Goal: Task Accomplishment & Management: Use online tool/utility

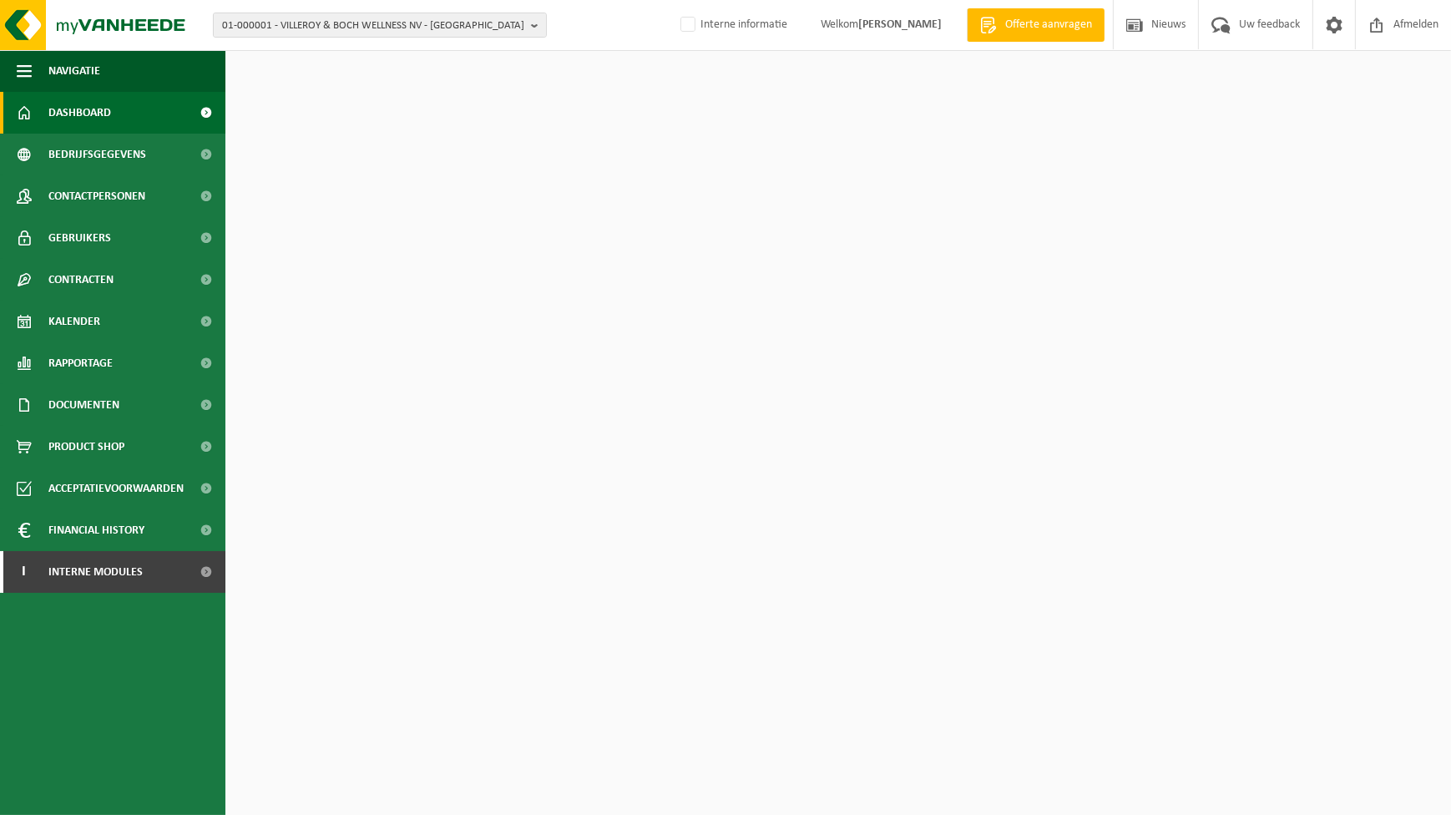
click at [79, 581] on span "Interne modules" at bounding box center [95, 572] width 94 height 42
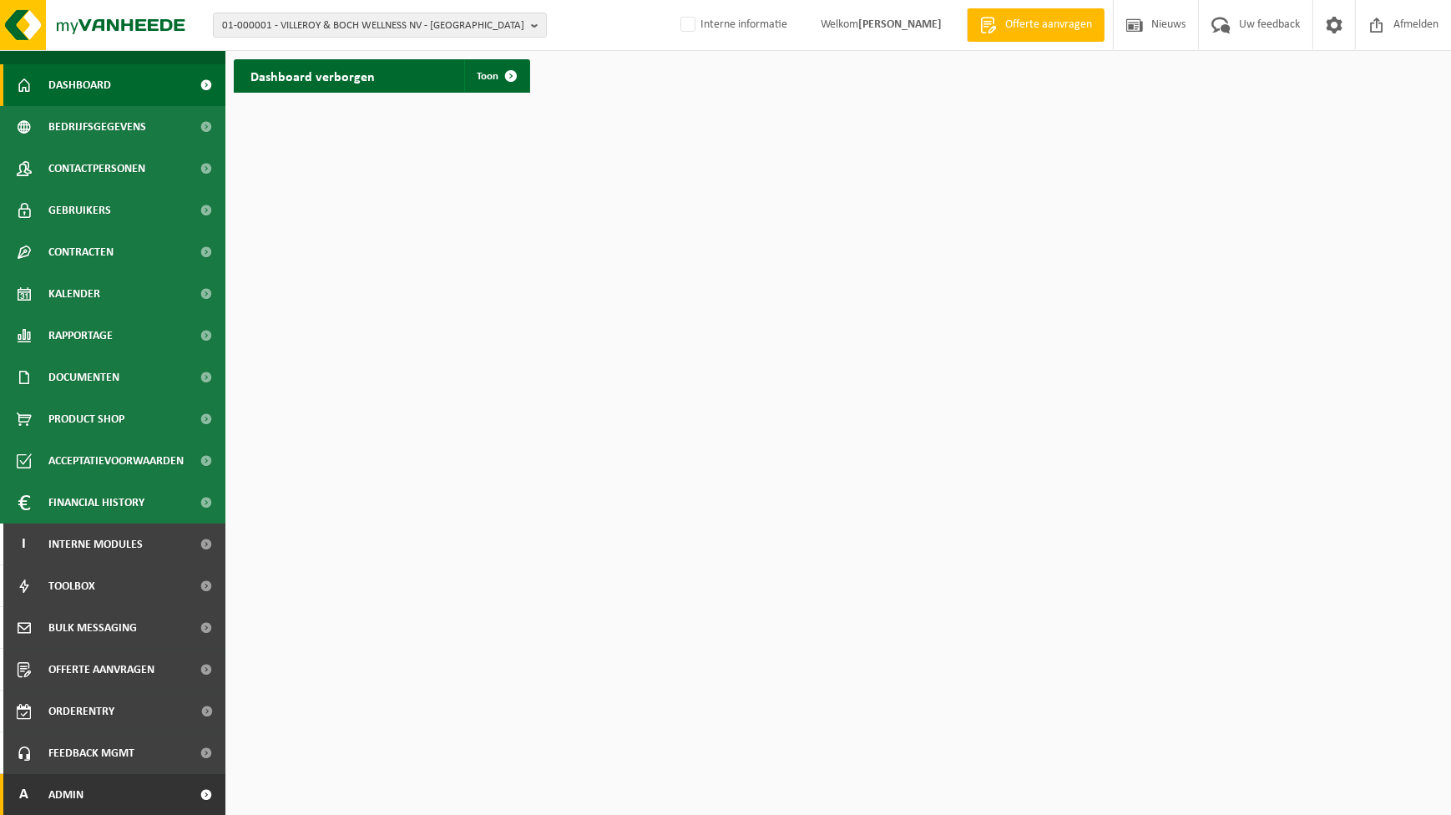
click at [68, 800] on span "Admin" at bounding box center [65, 795] width 35 height 42
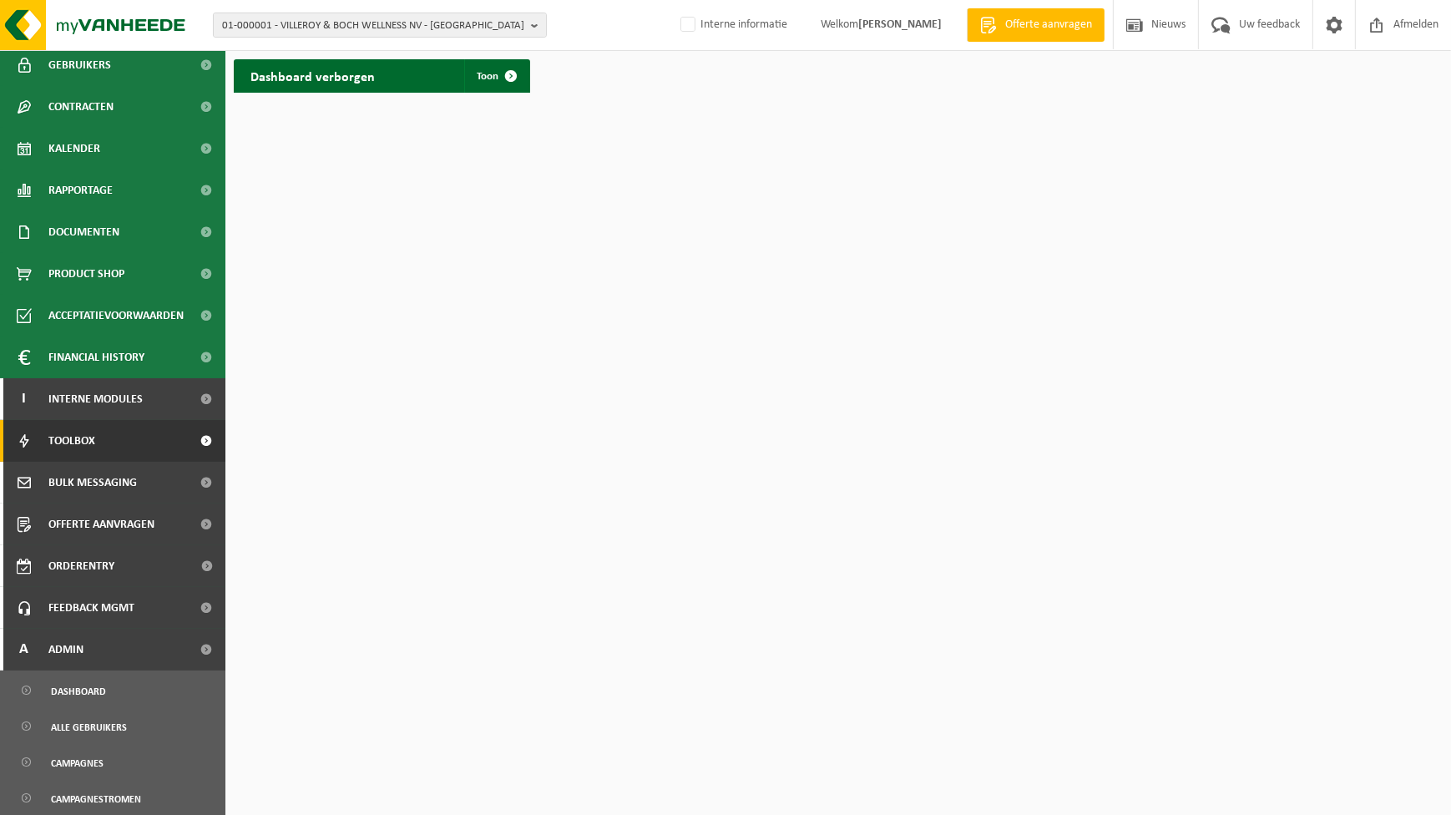
scroll to position [179, 0]
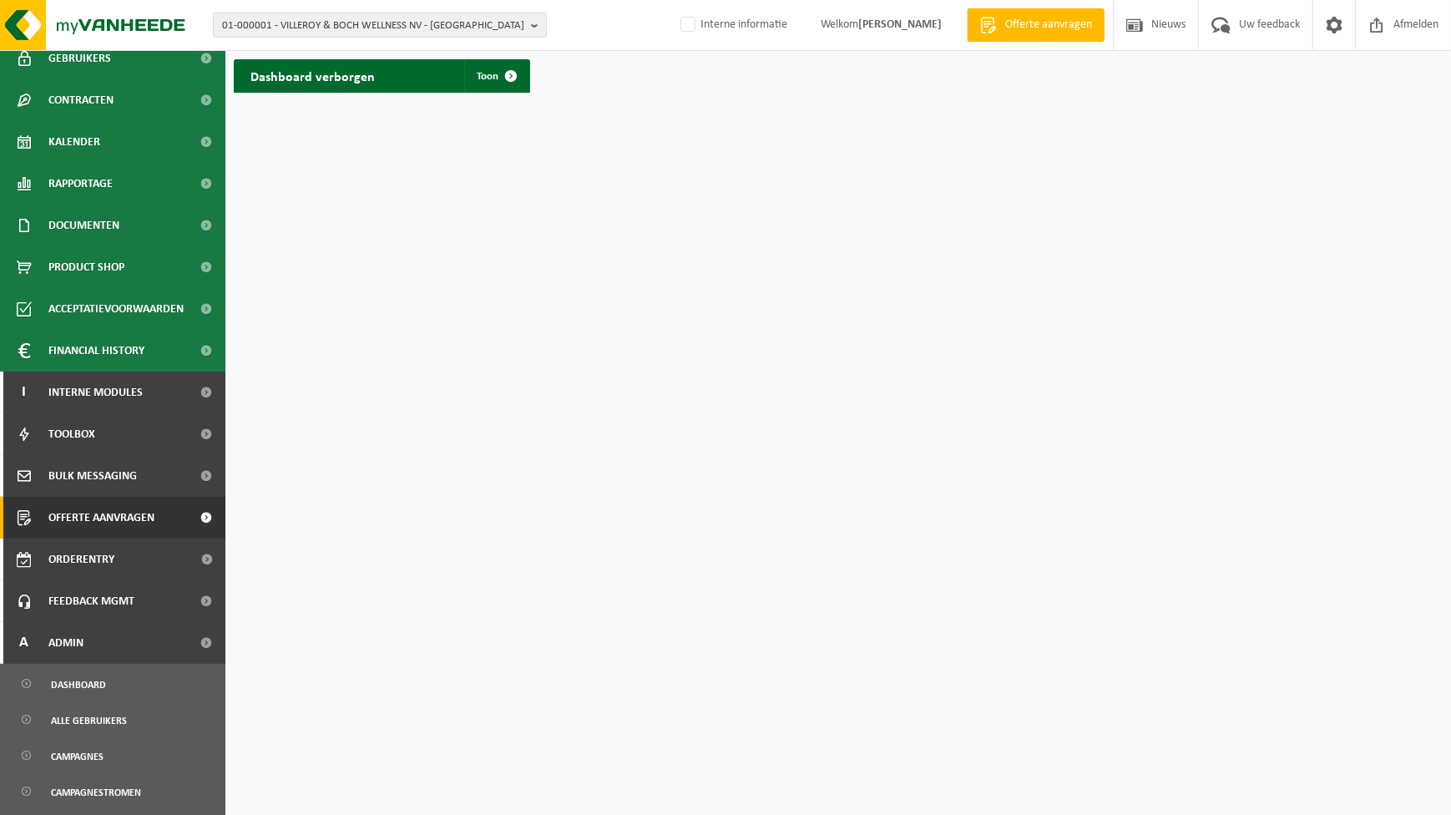
click at [55, 517] on span "Offerte aanvragen" at bounding box center [101, 518] width 106 height 42
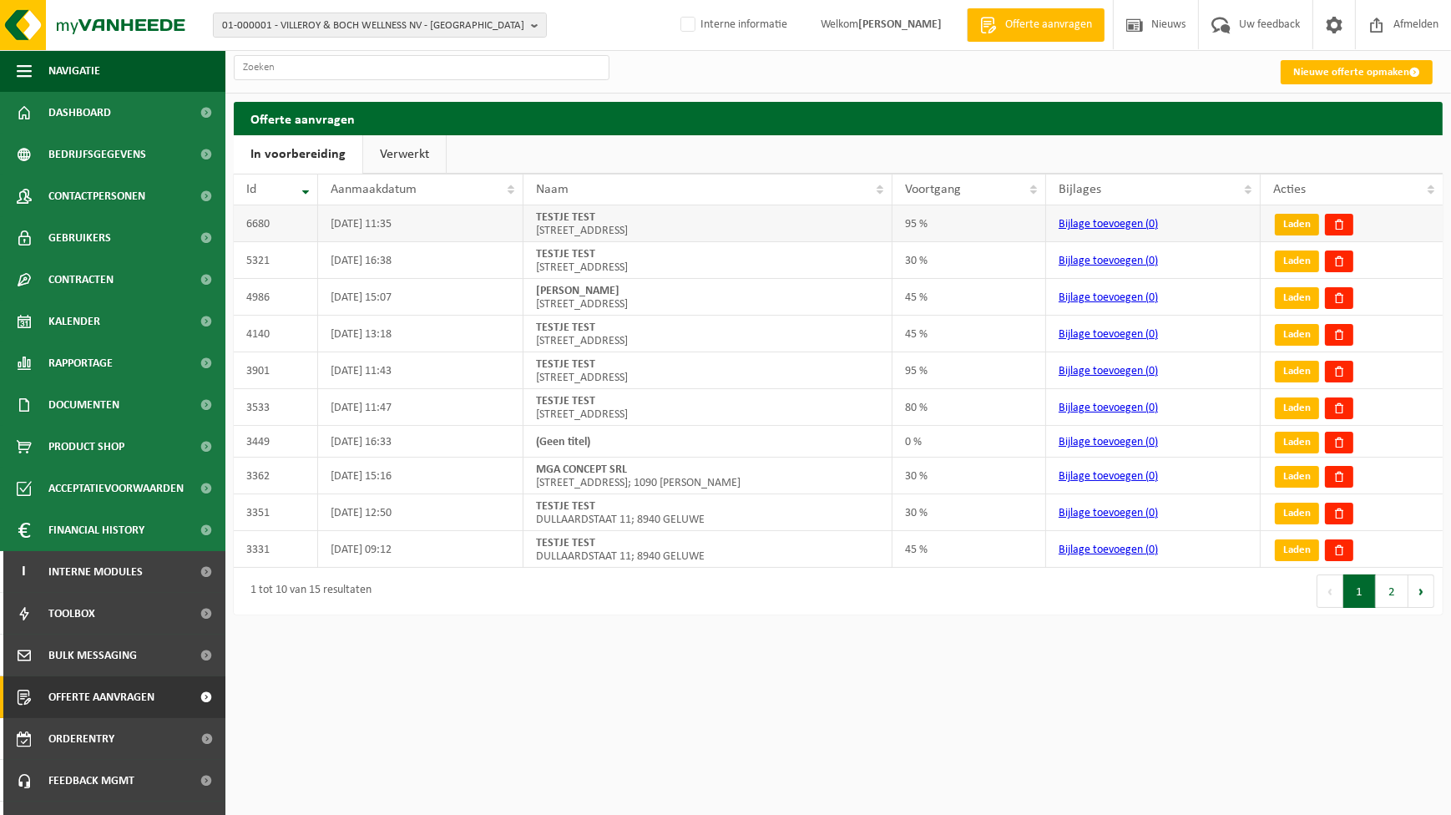
click at [1290, 232] on link "Laden" at bounding box center [1297, 225] width 44 height 22
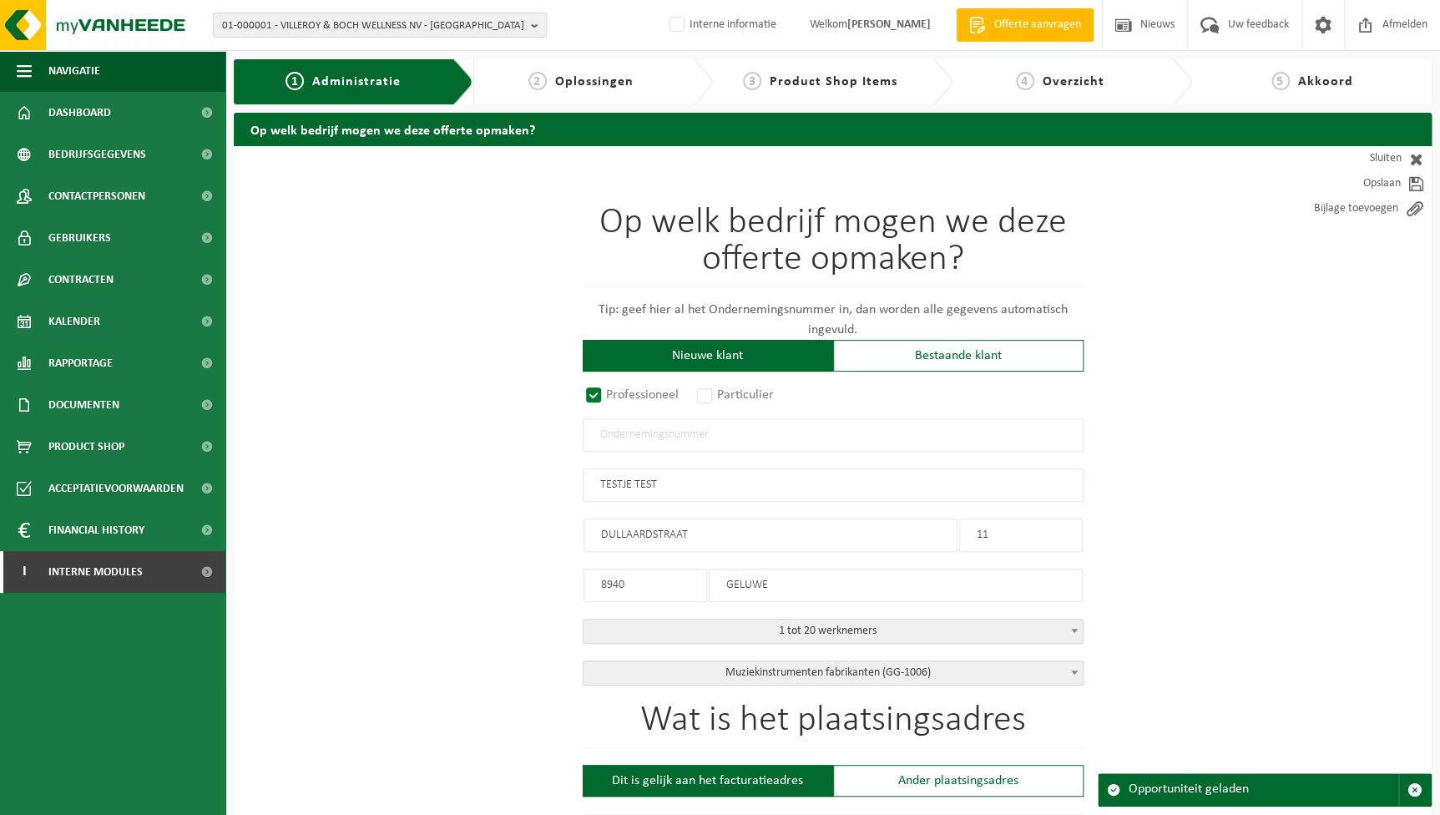
click at [654, 67] on div "2 Oplossingen" at bounding box center [593, 81] width 240 height 45
click at [636, 76] on link "2 Oplossingen" at bounding box center [581, 82] width 198 height 20
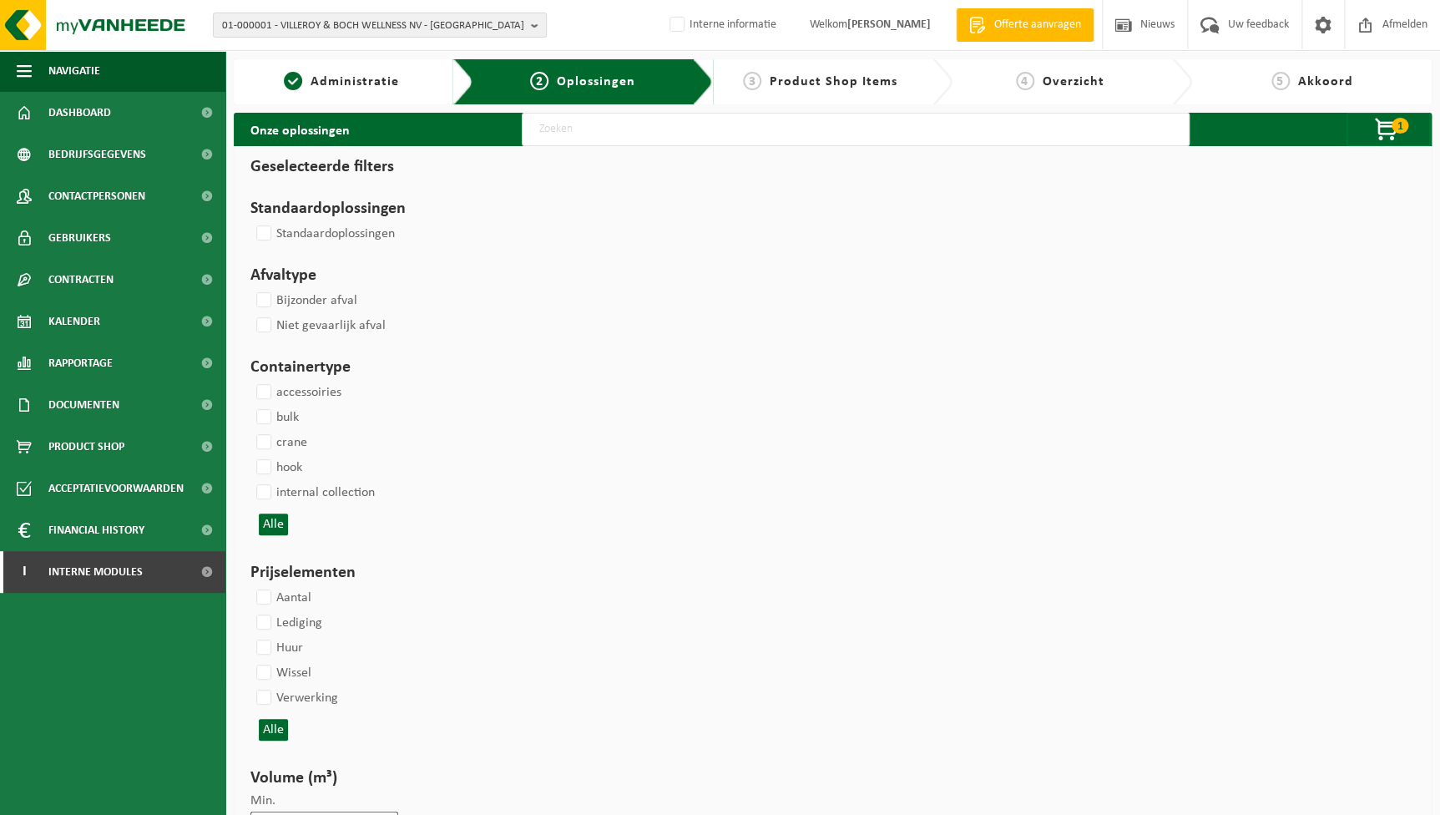
click at [634, 125] on input "text" at bounding box center [856, 129] width 668 height 33
type input "04-000067"
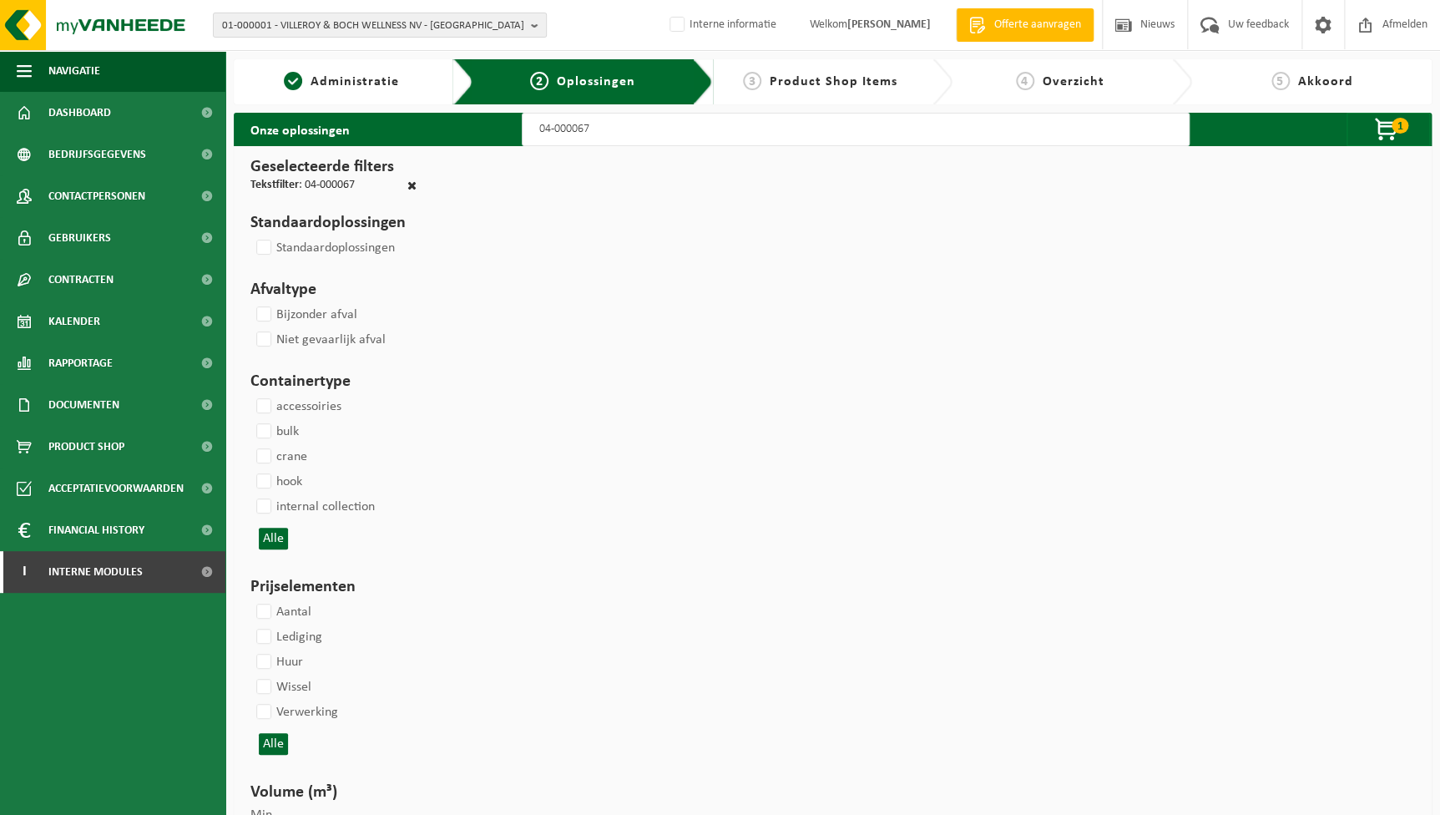
select select
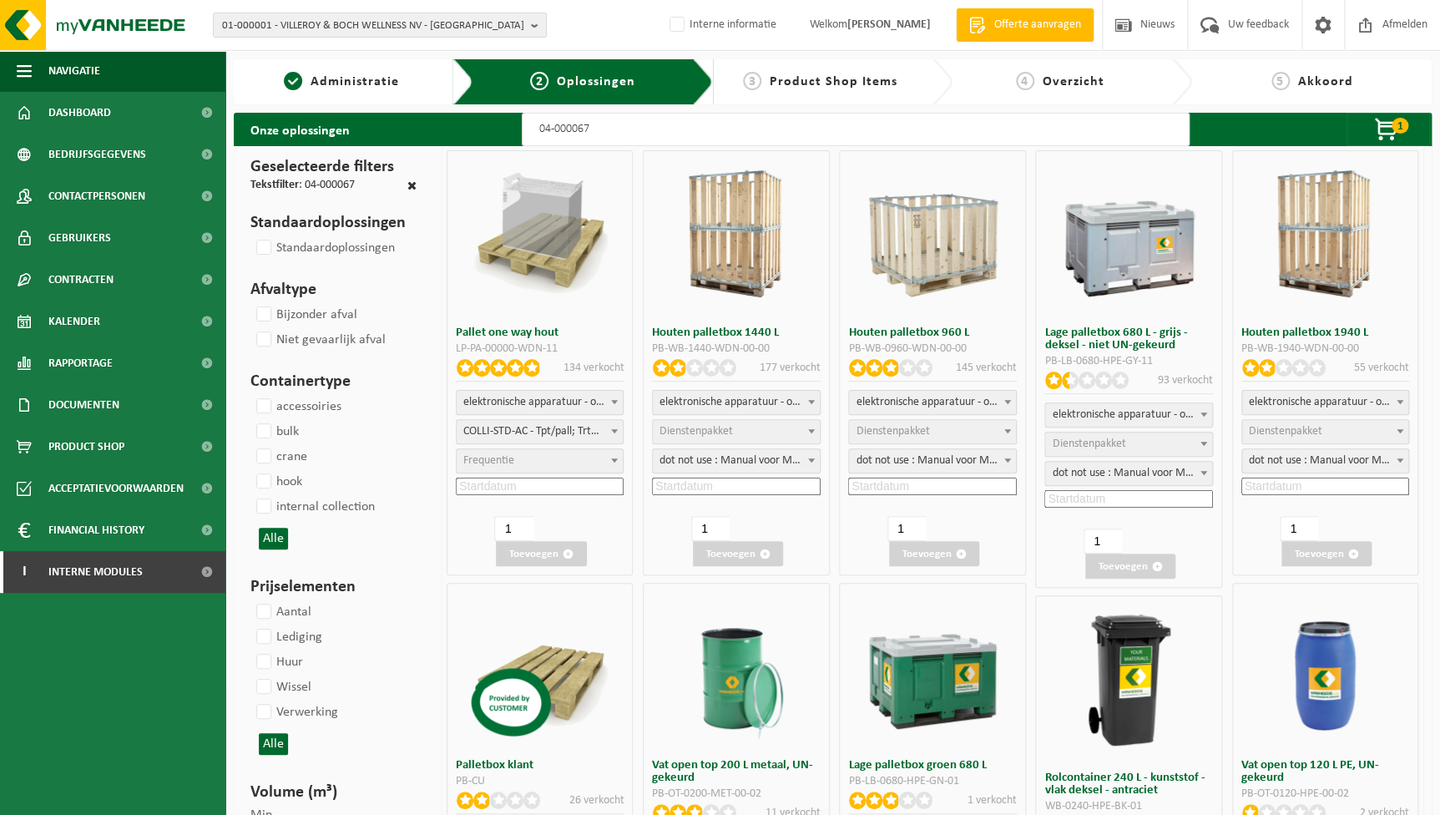
select select
select select "24"
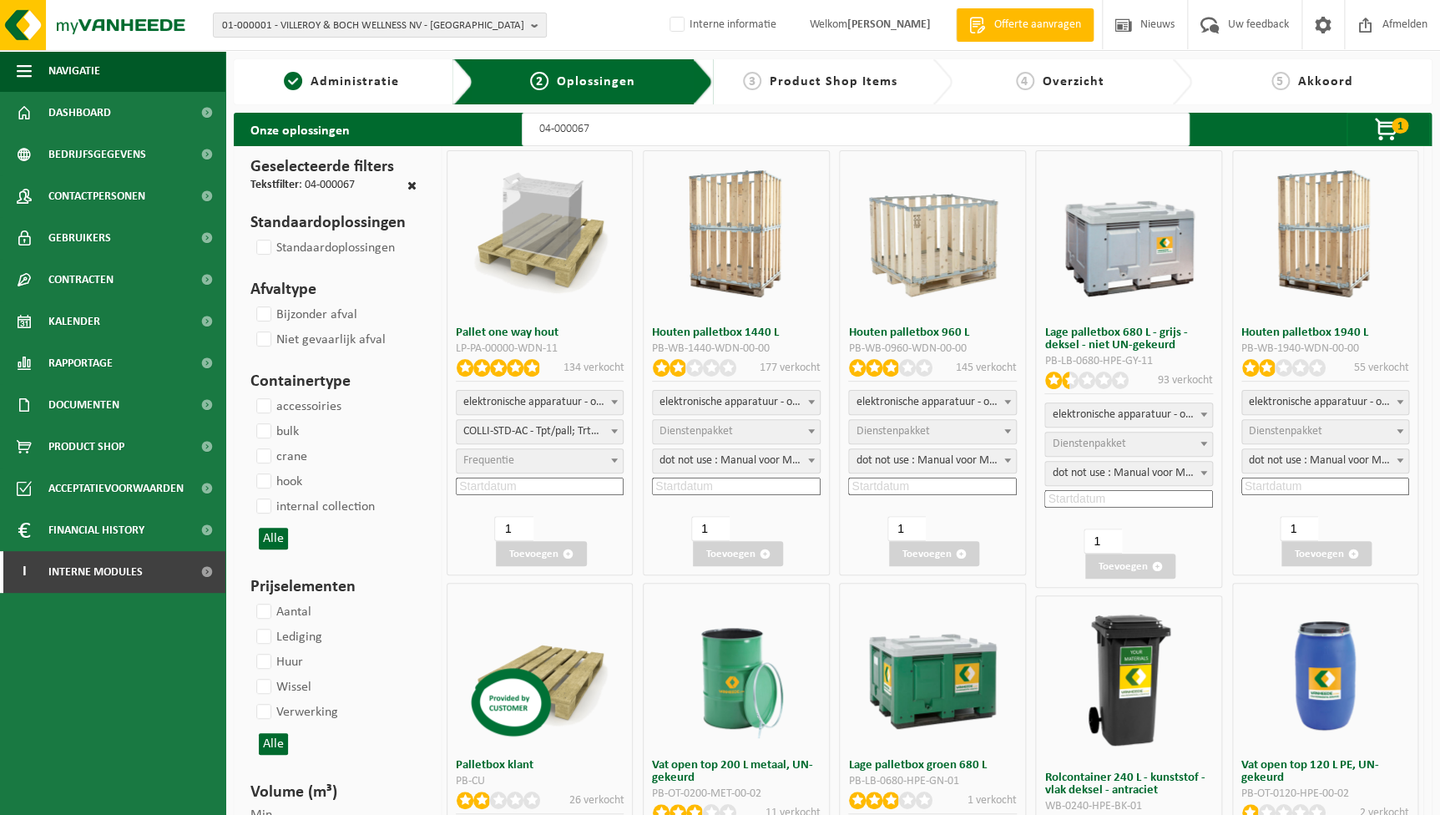
select select
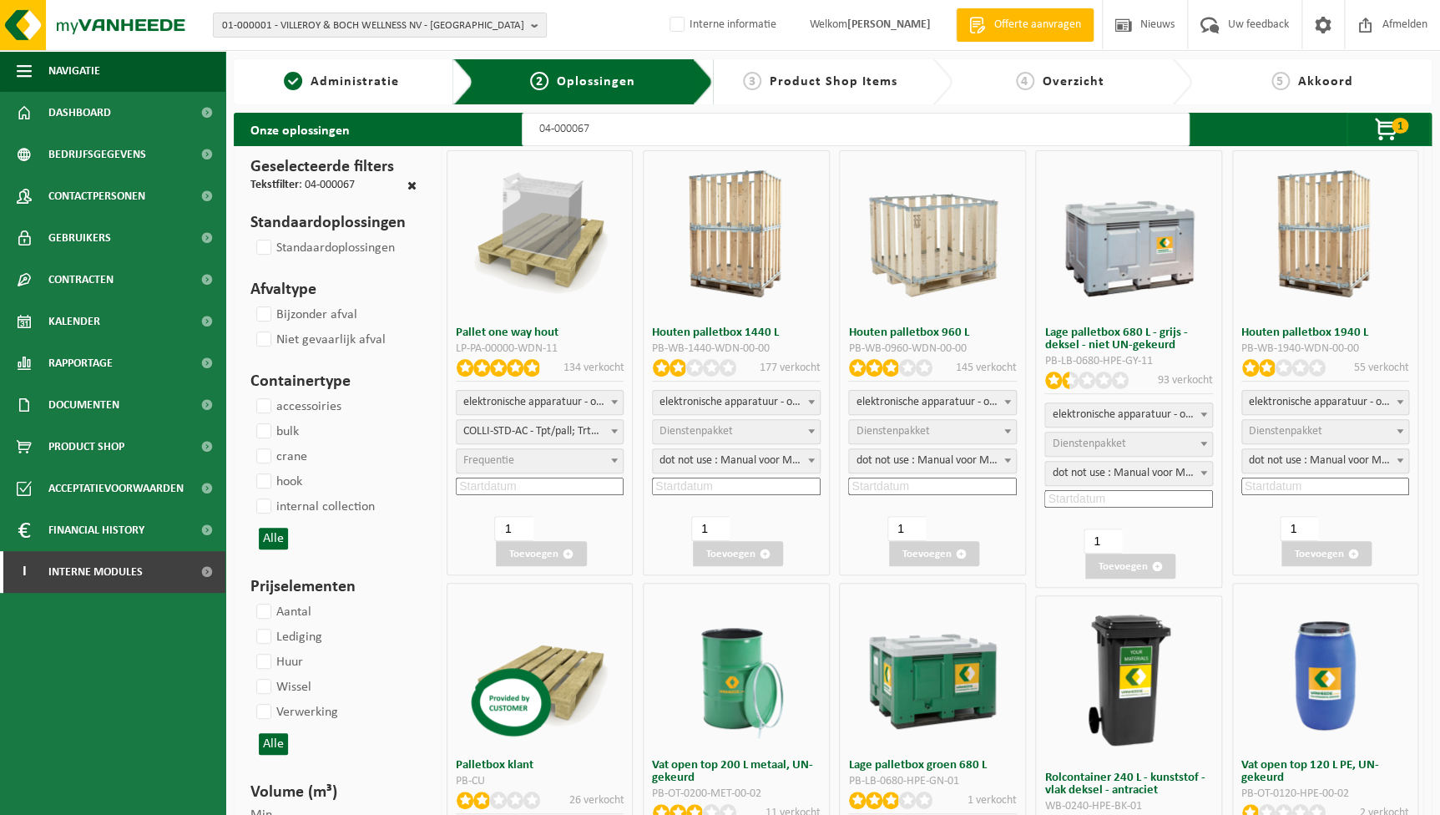
select select "24"
select select
select select "24"
select select
select select "24"
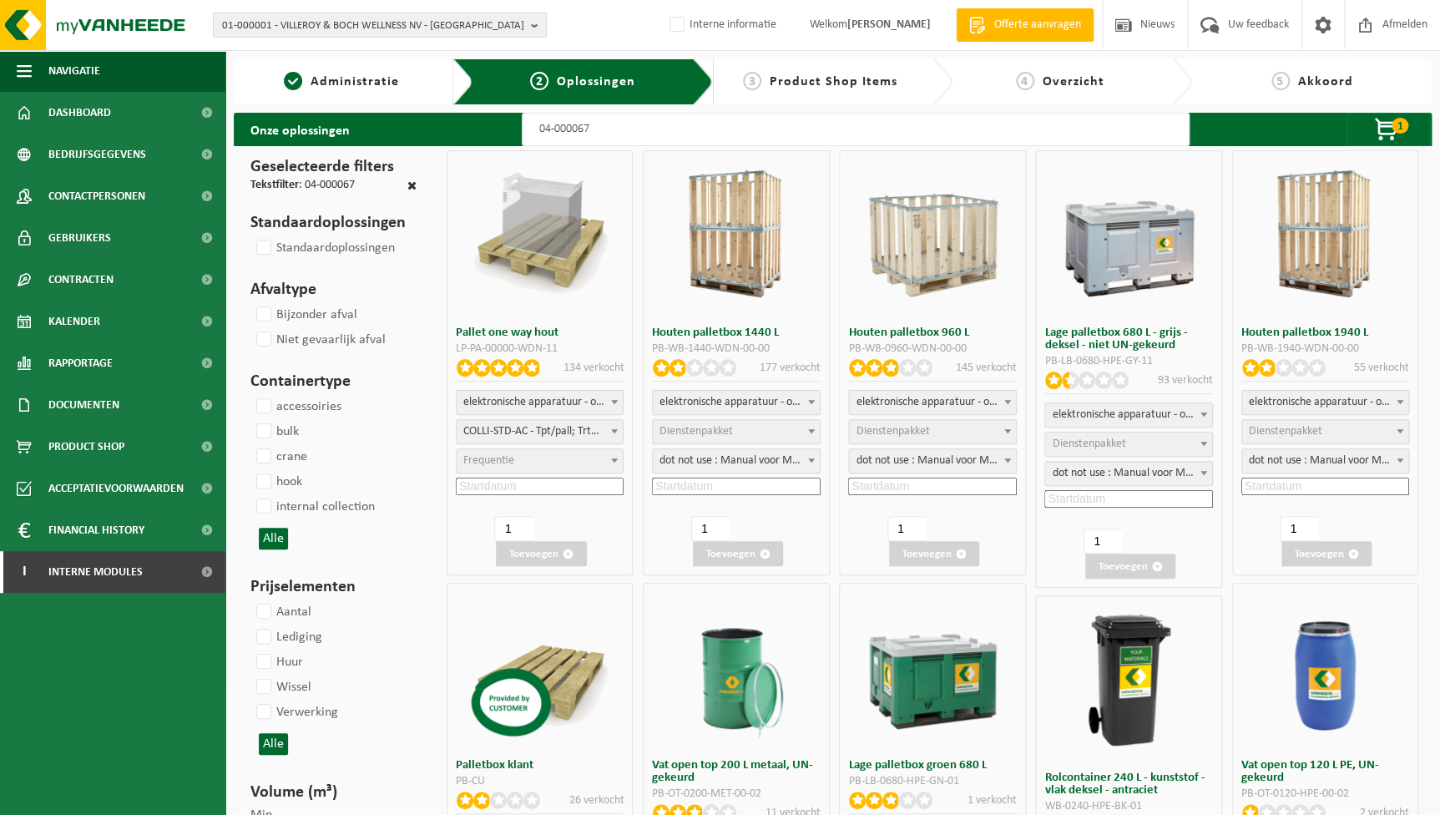
select select
select select "24"
select select
select select "24"
select select
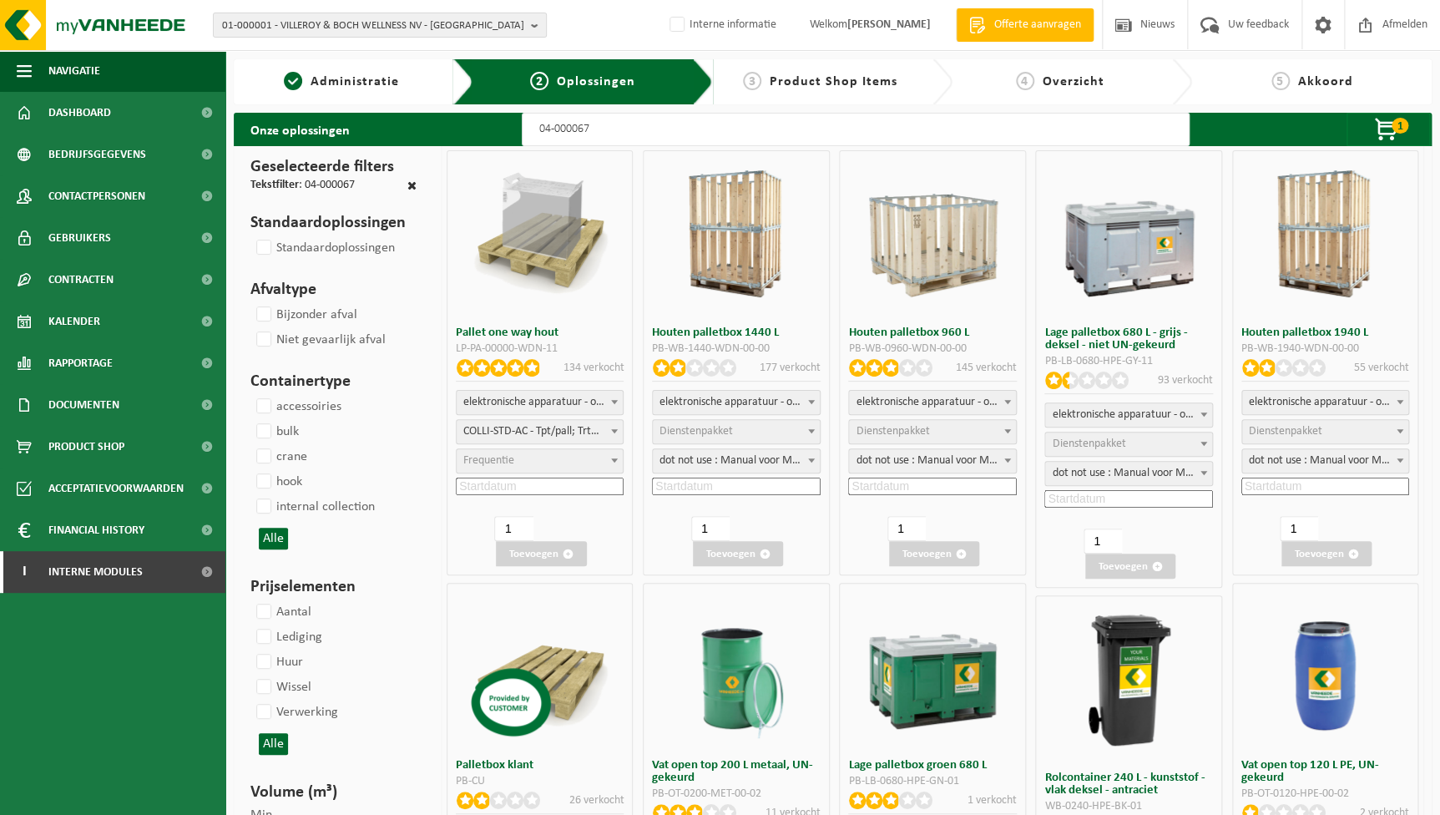
select select "24"
select select
select select "24"
select select
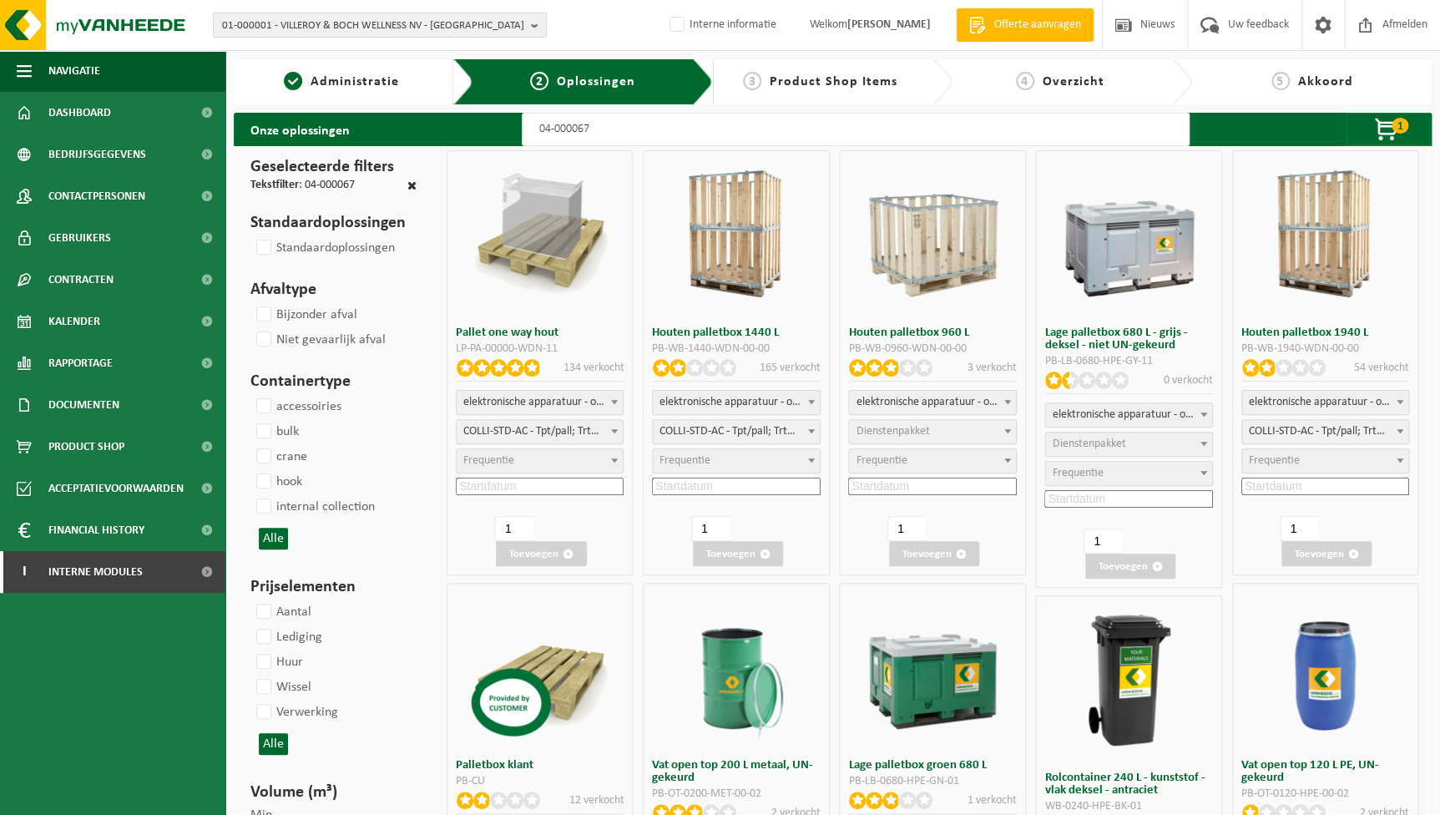
select select
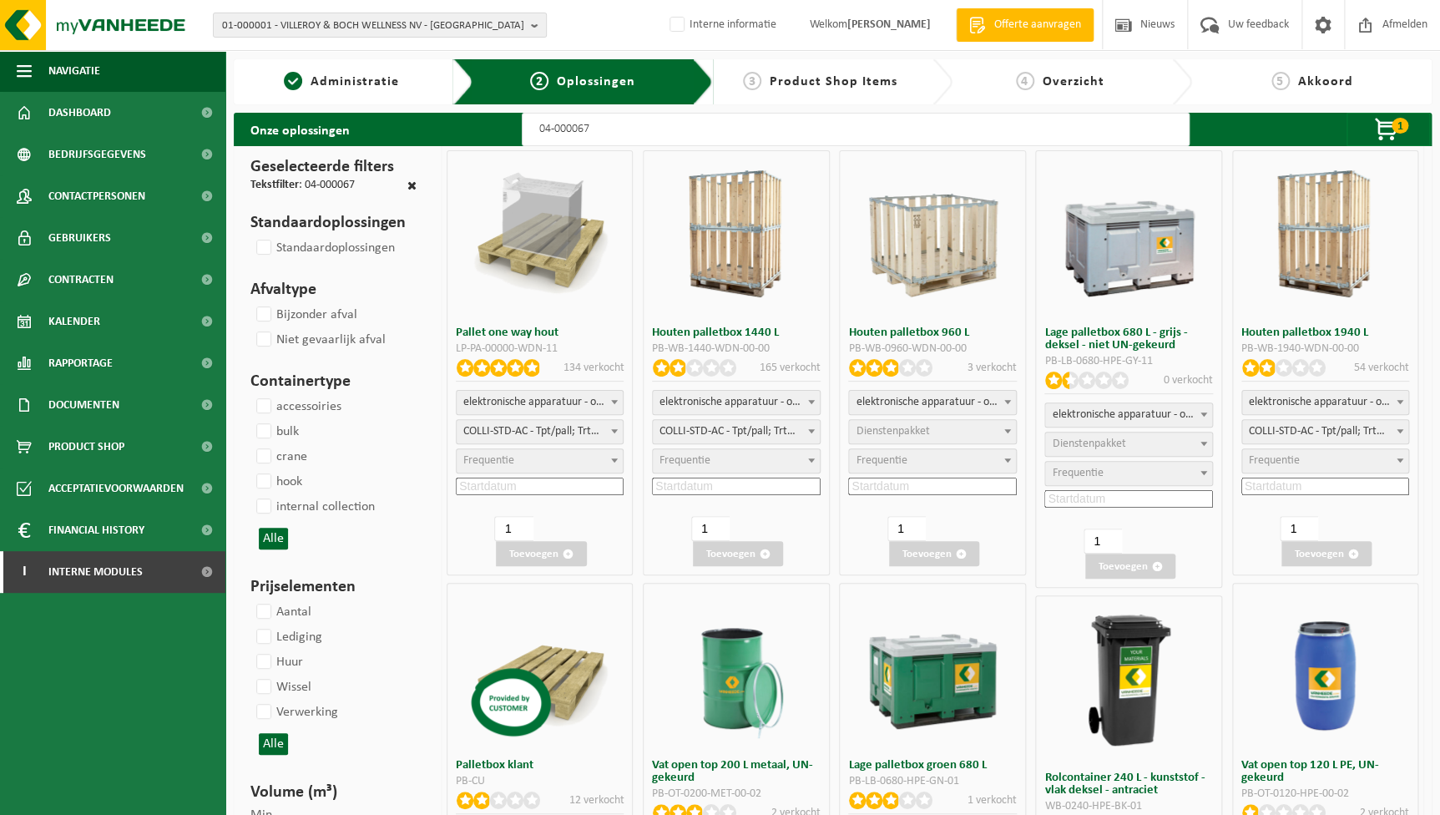
select select
select select "24"
select select
select select "24"
select select
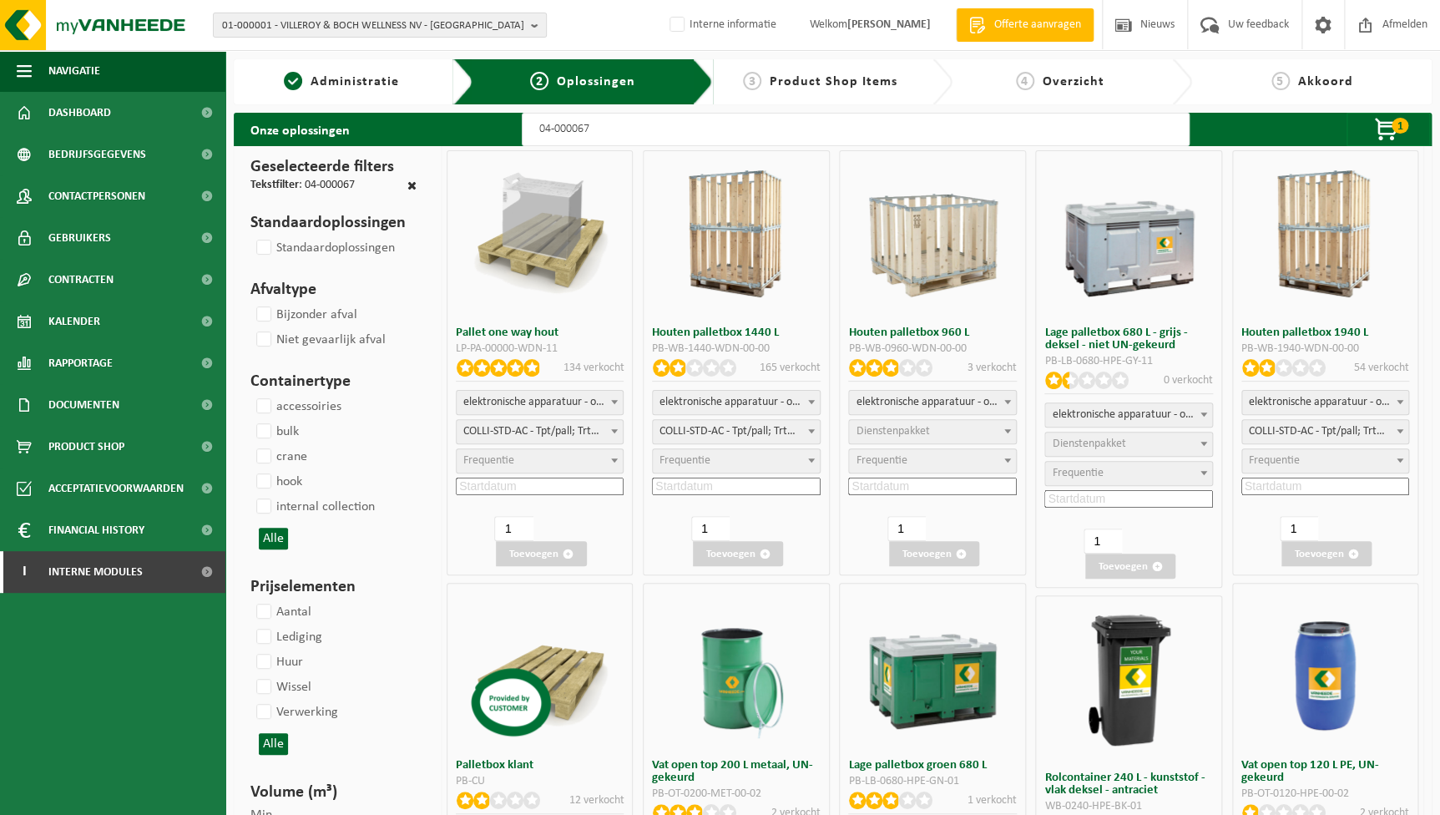
select select "24"
select select
select select "24"
select select
select select "24"
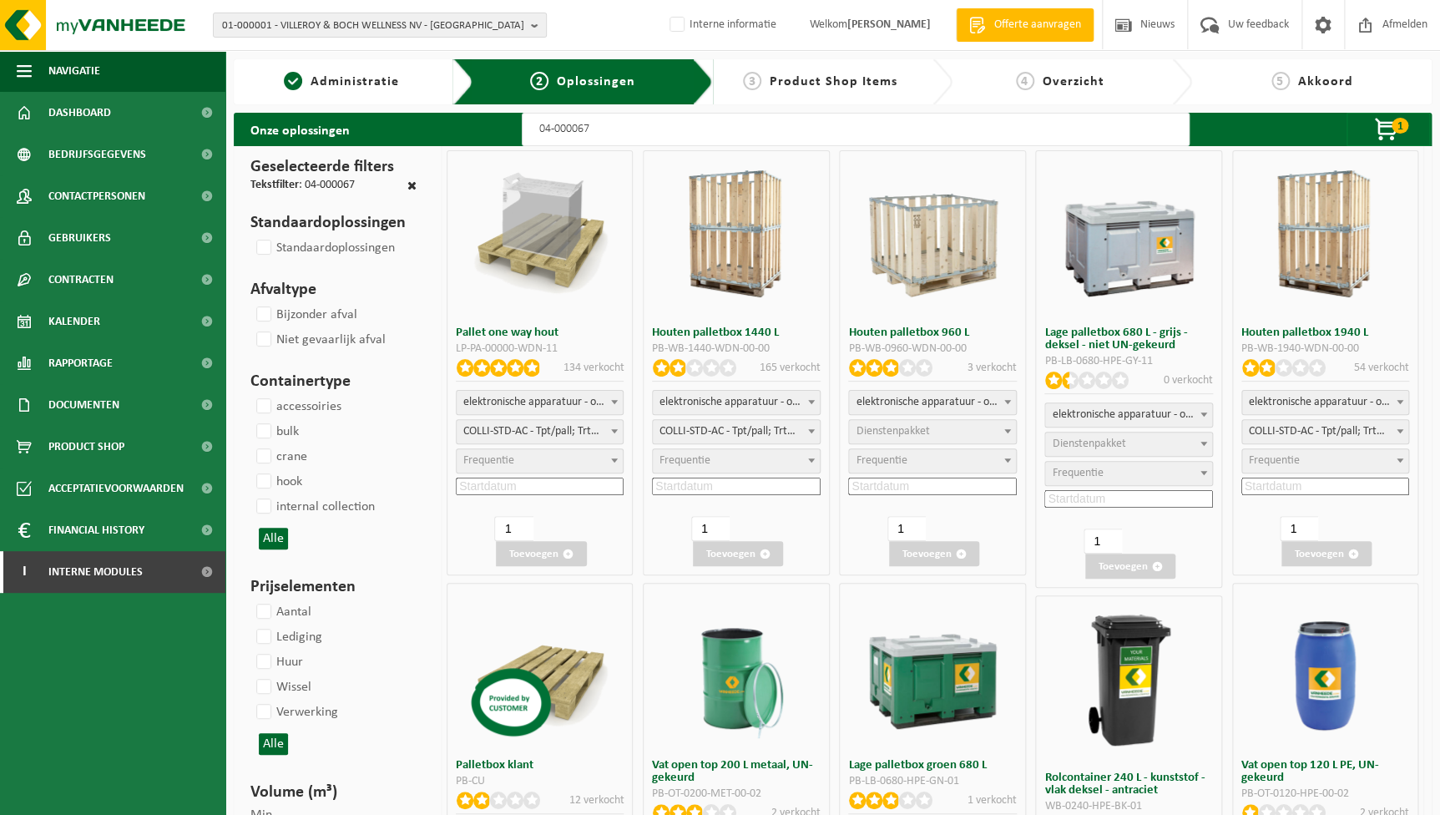
select select
select select "24"
select select
select select "24"
select select
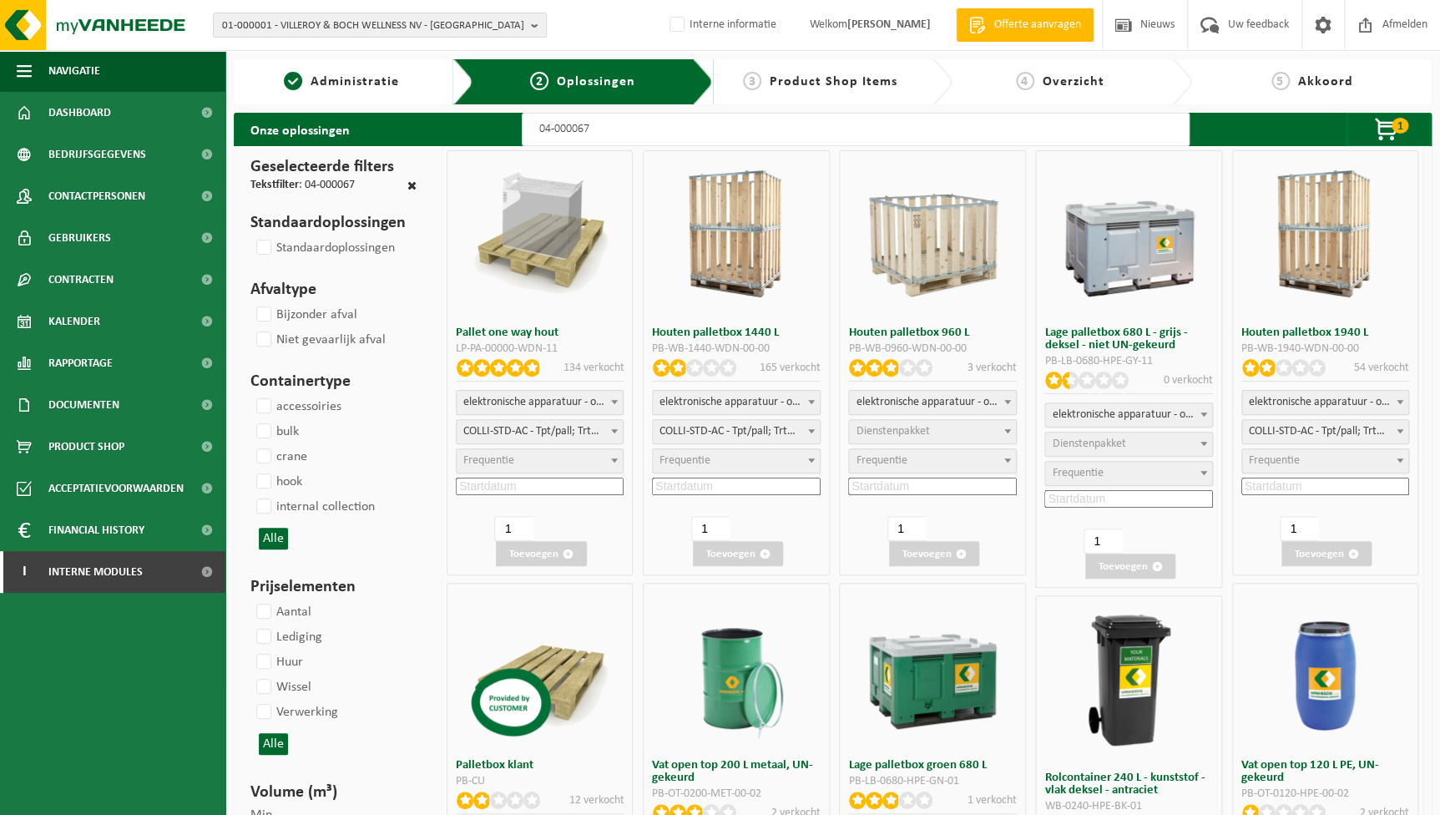
select select "24"
select select
select select "24"
select select
select select "25"
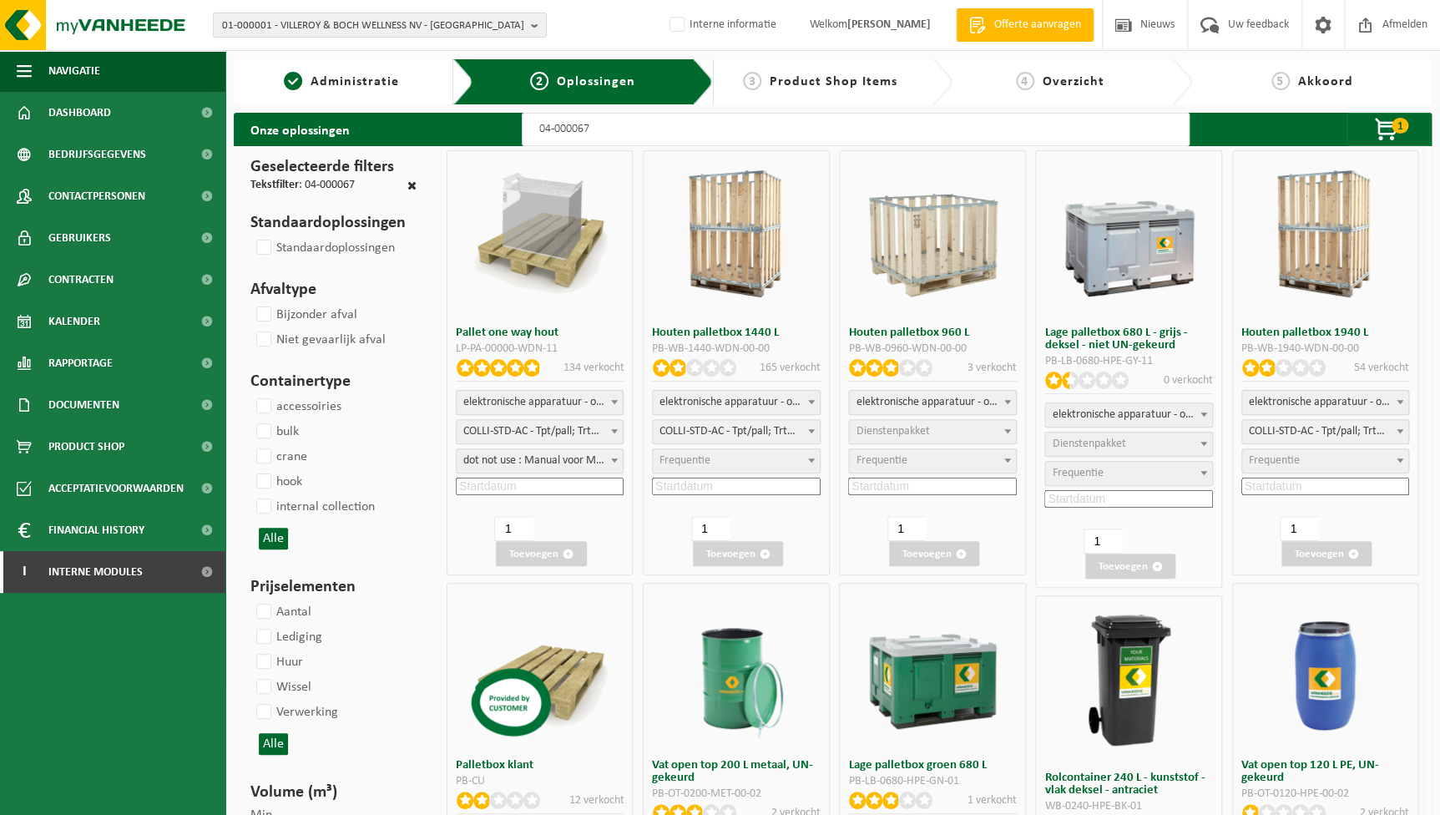
select select "25"
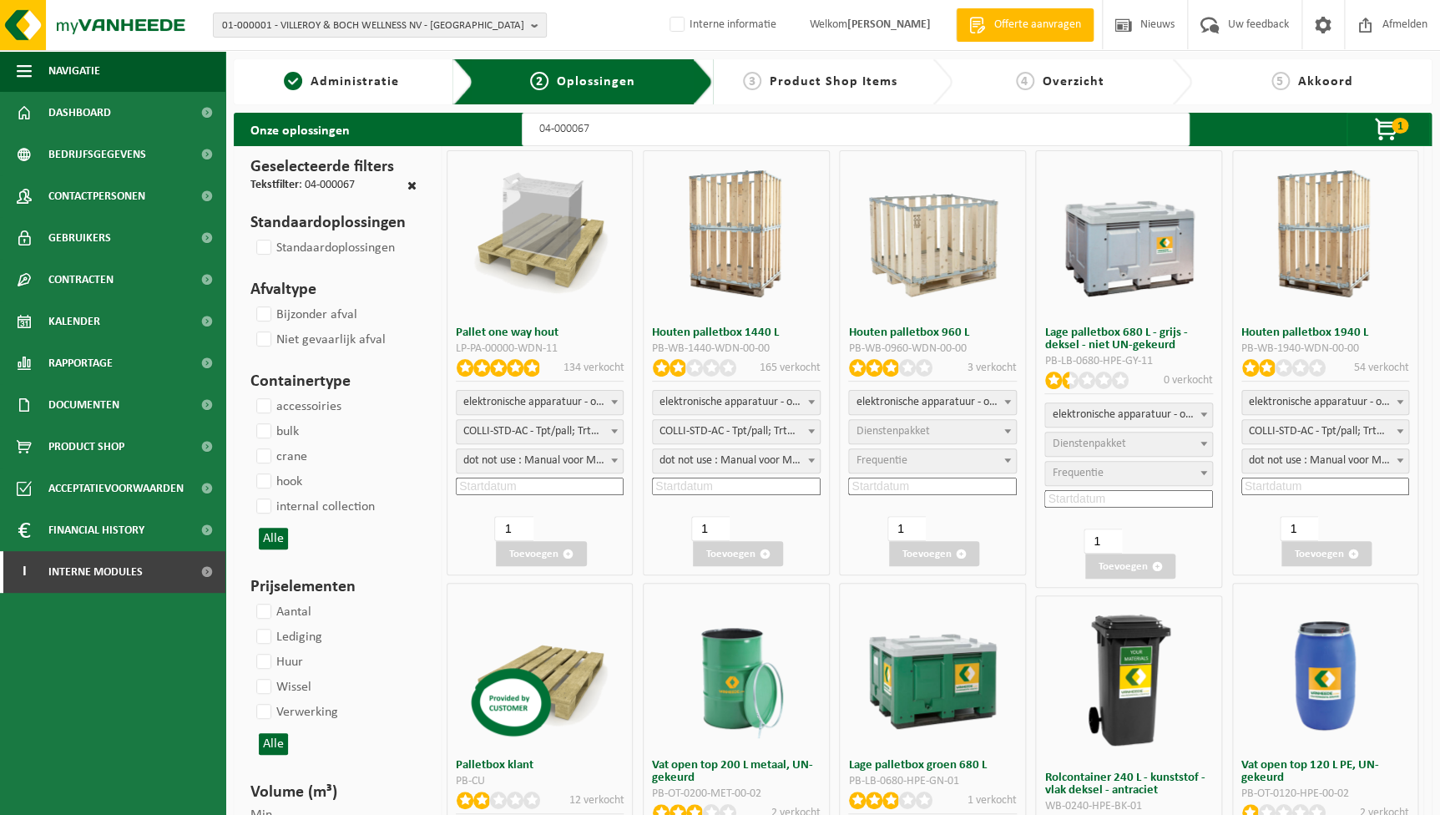
select select "25"
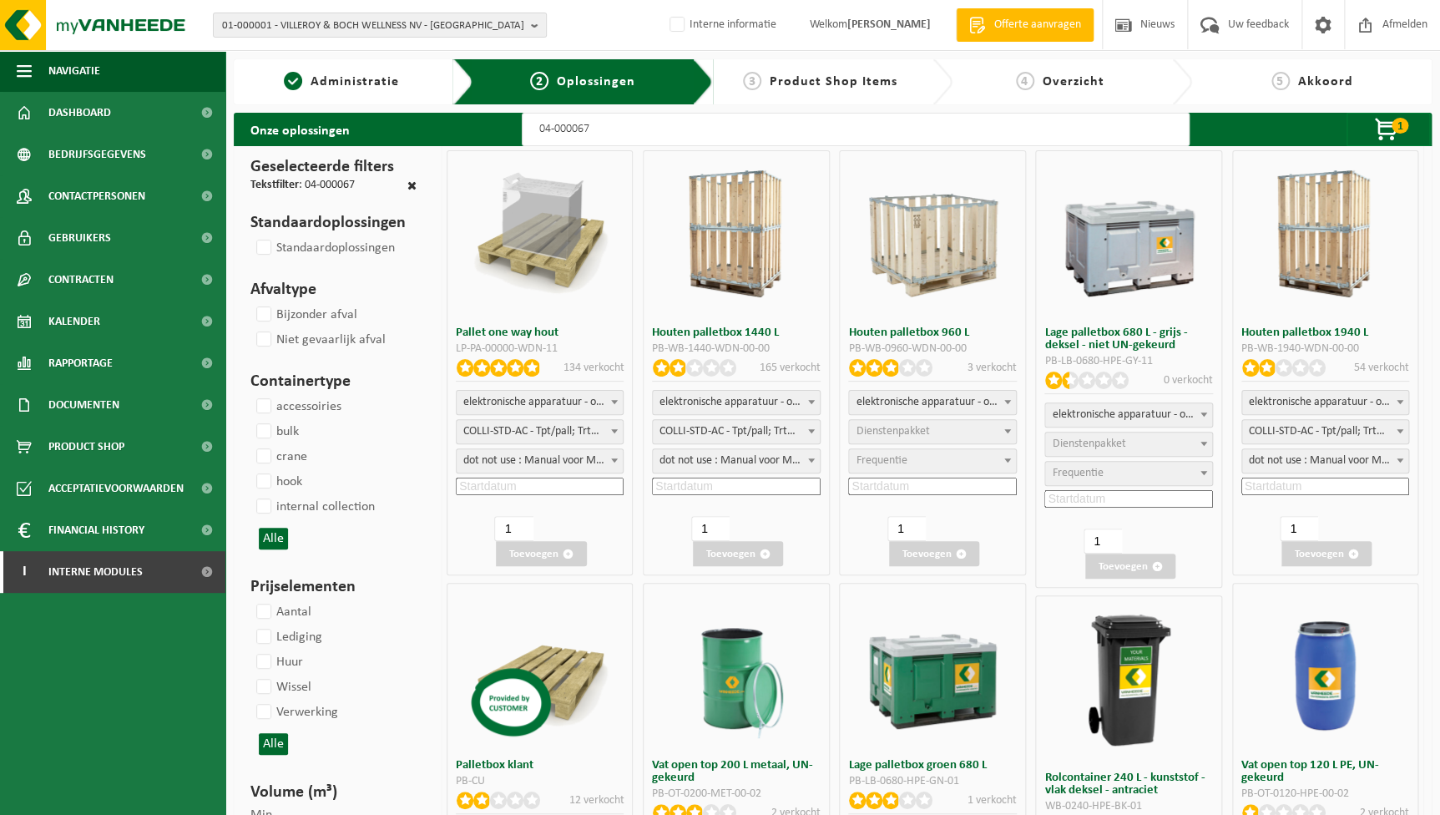
select select "25"
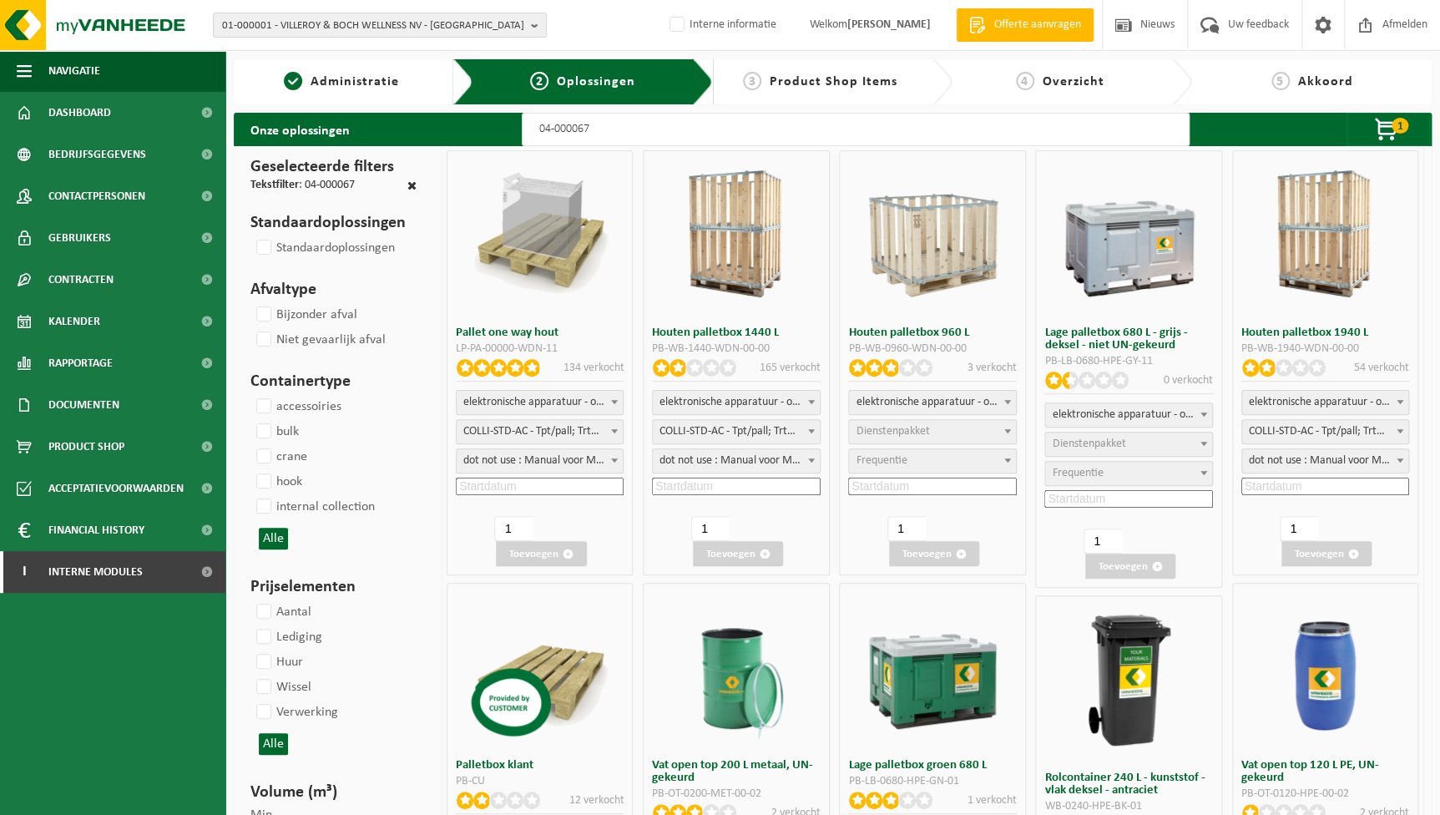
select select "25"
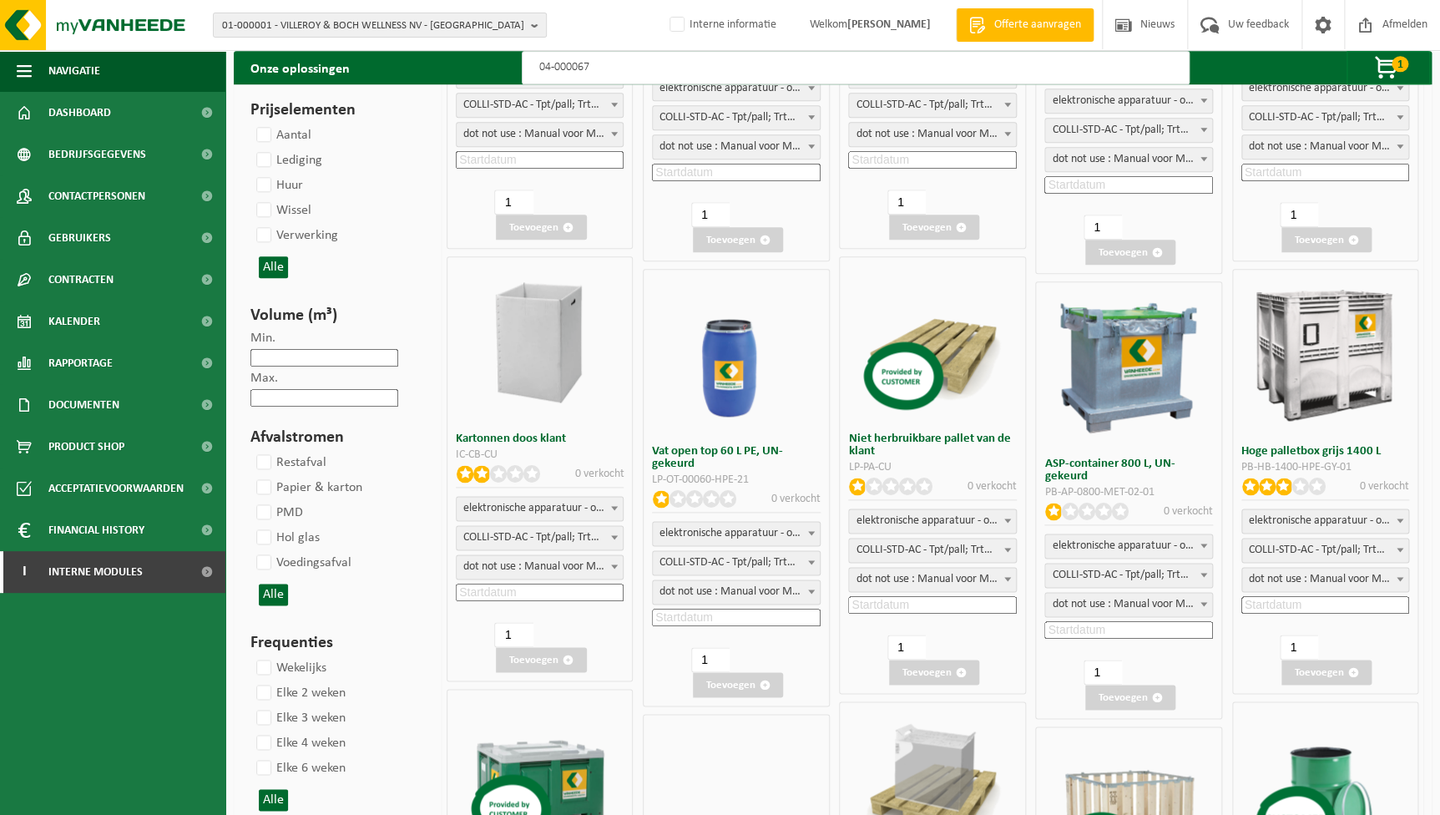
scroll to position [910, 0]
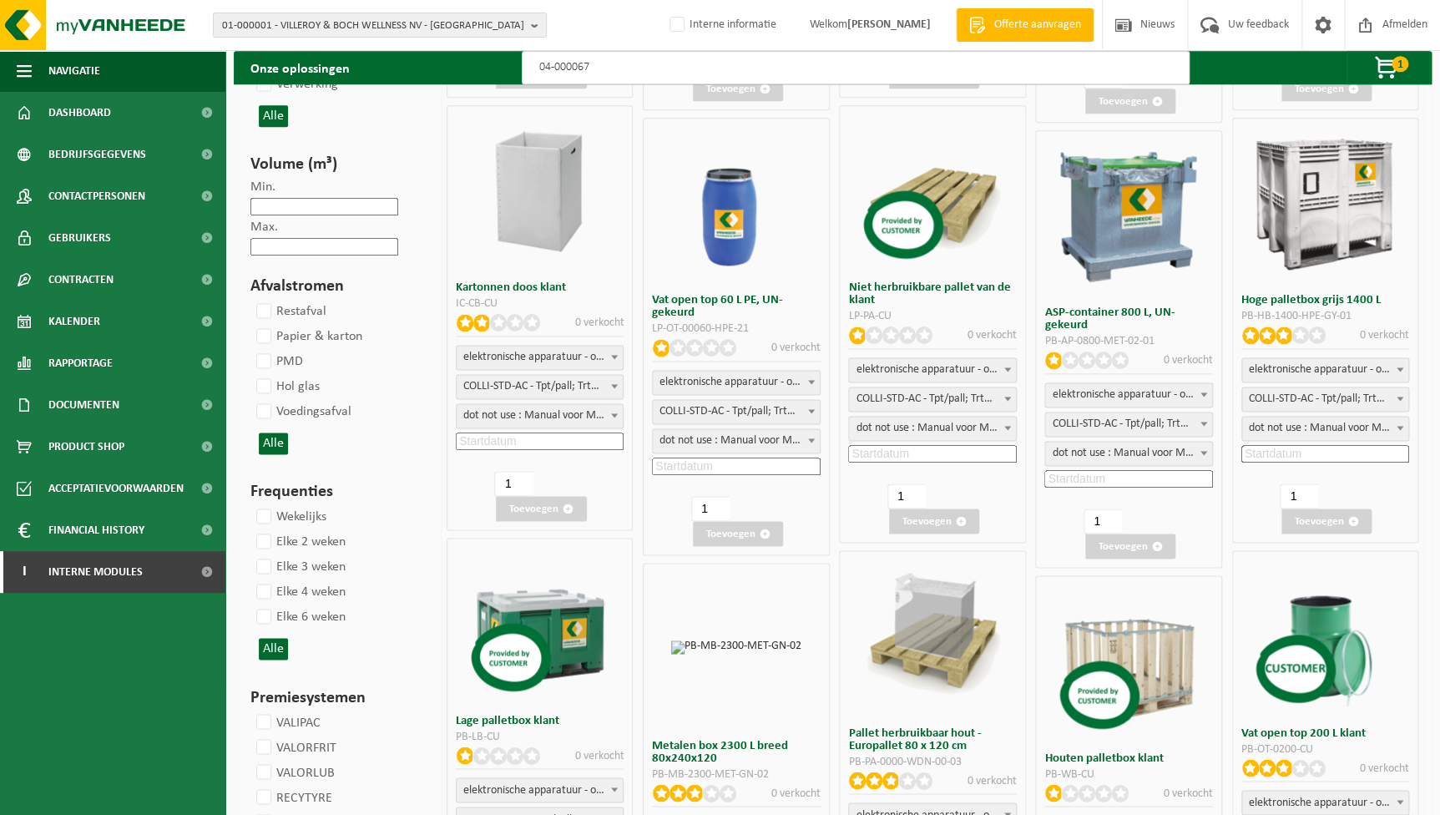
click at [805, 436] on span at bounding box center [811, 440] width 17 height 22
click at [805, 417] on span at bounding box center [811, 411] width 17 height 22
click at [941, 392] on span "COLLI-STD-AC - Tpt/pall; Trtmt/wu (SP-M-000026)" at bounding box center [932, 398] width 166 height 23
select select "25"
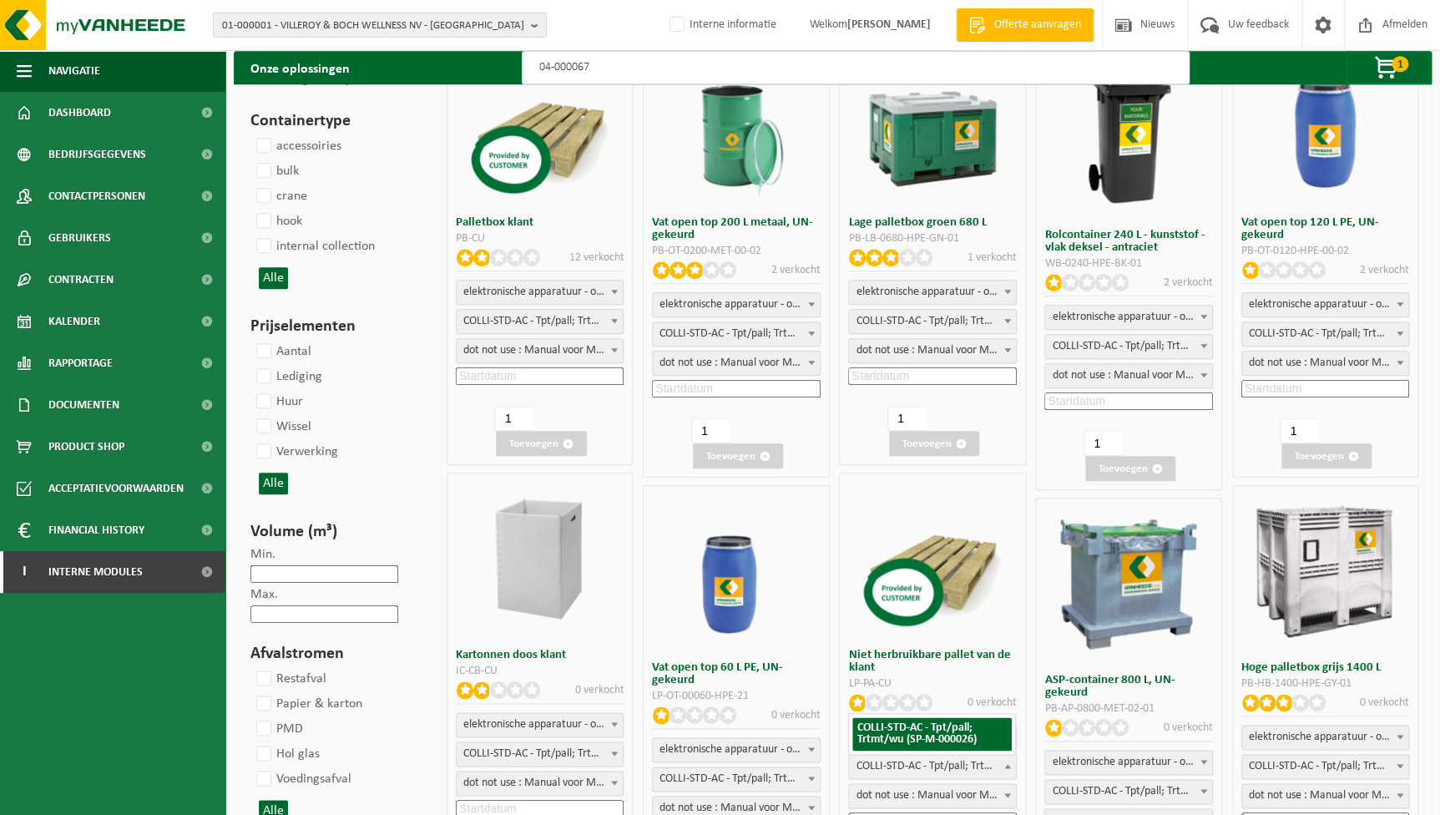
scroll to position [455, 0]
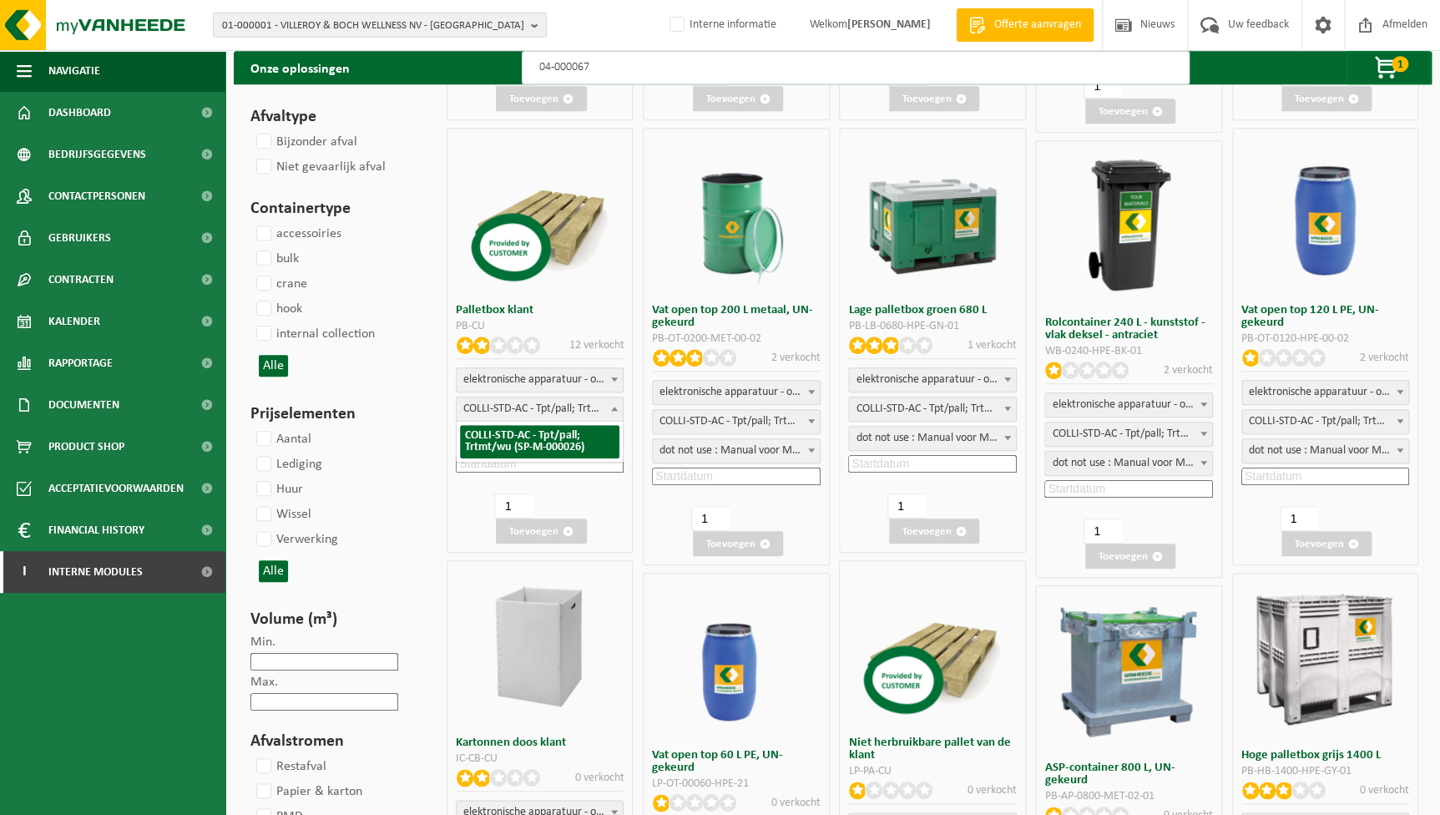
click at [578, 416] on span "COLLI-STD-AC - Tpt/pall; Trtmt/wu (SP-M-000026)" at bounding box center [540, 408] width 166 height 23
select select "25"
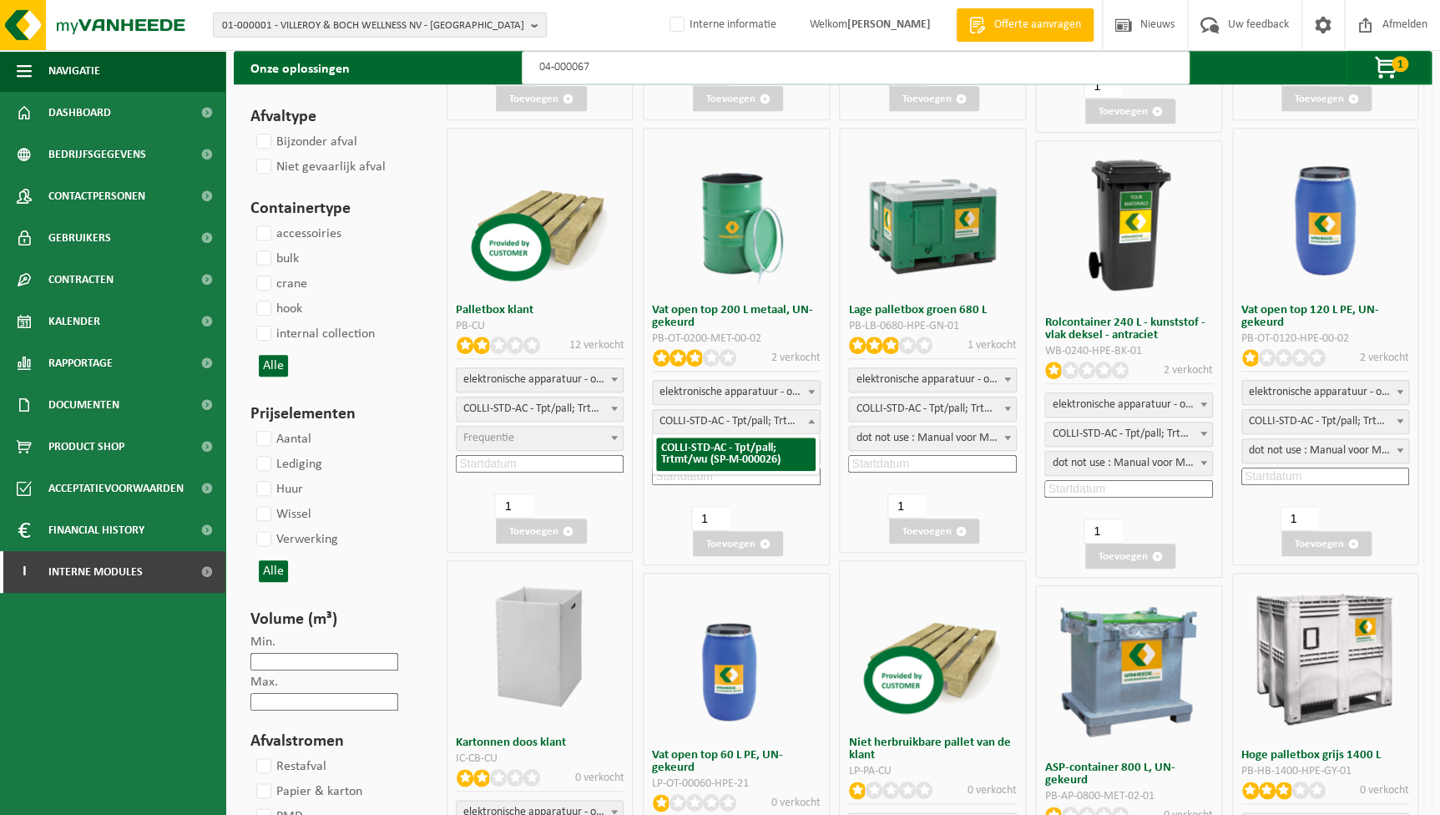
click at [742, 413] on span "COLLI-STD-AC - Tpt/pall; Trtmt/wu (SP-M-000026)" at bounding box center [736, 421] width 166 height 23
select select "25"
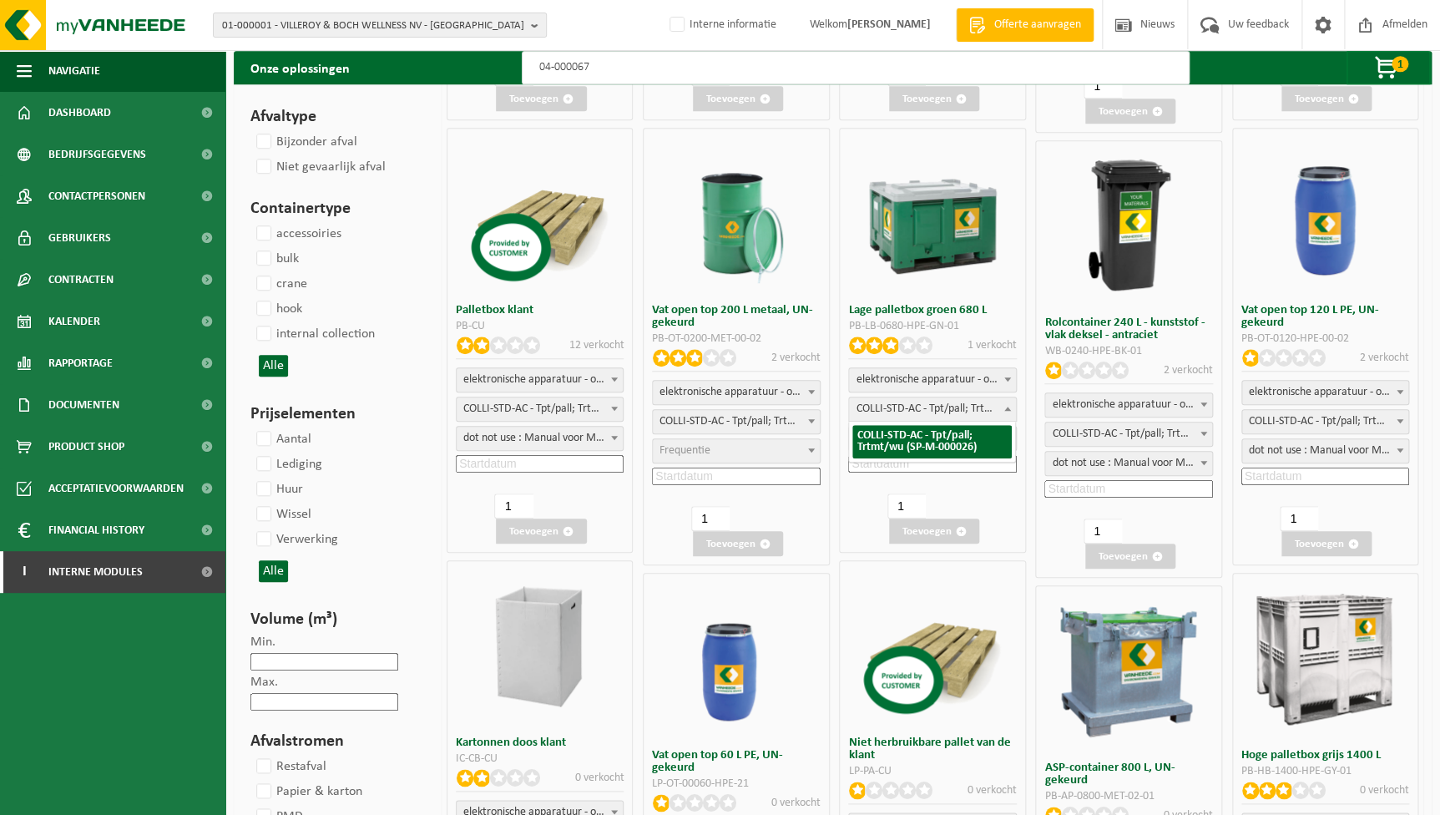
click at [962, 416] on span "COLLI-STD-AC - Tpt/pall; Trtmt/wu (SP-M-000026)" at bounding box center [932, 408] width 166 height 23
select select "25"
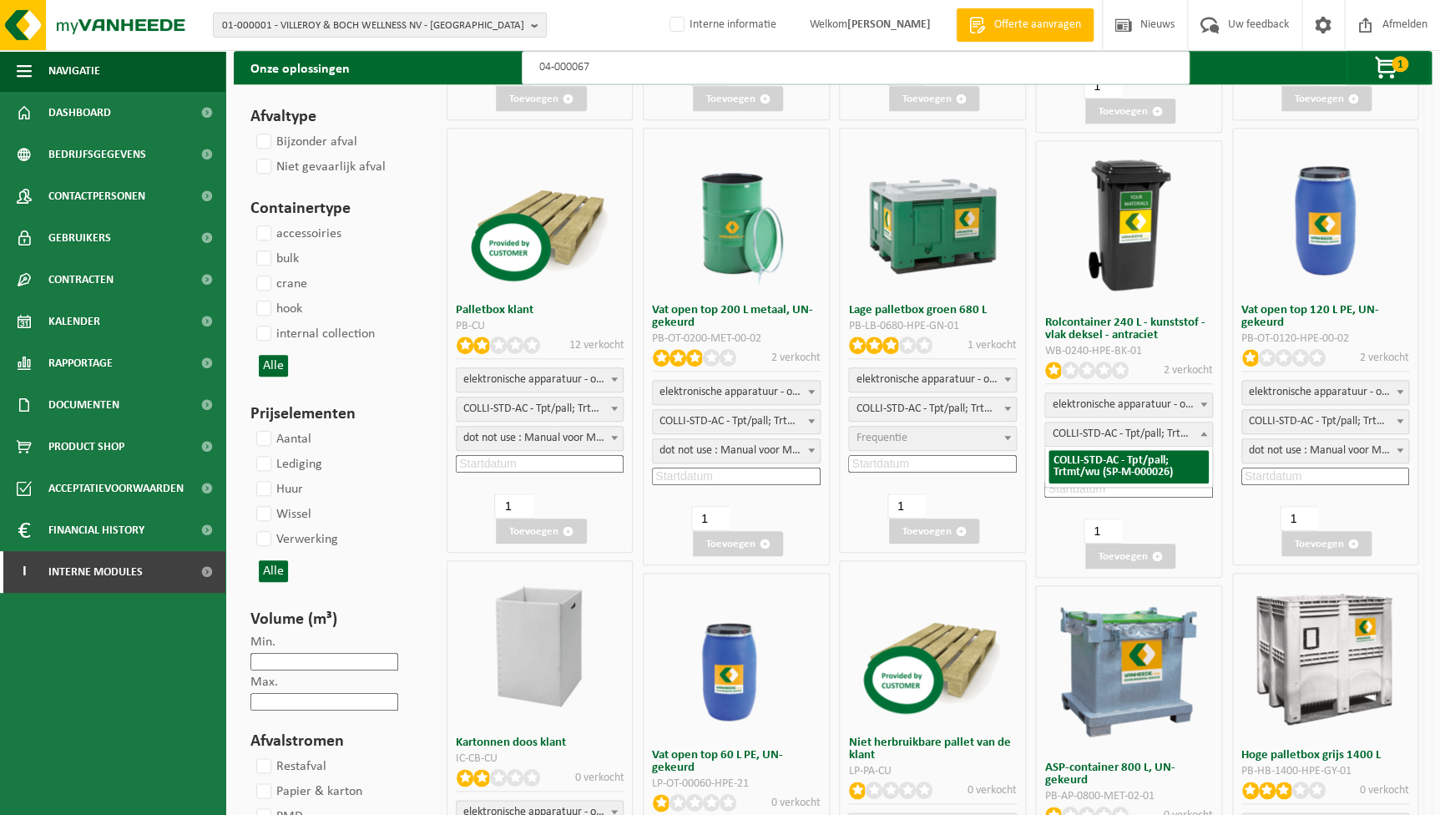
click at [1113, 425] on span "COLLI-STD-AC - Tpt/pall; Trtmt/wu (SP-M-000026)" at bounding box center [1128, 433] width 166 height 23
select select "25"
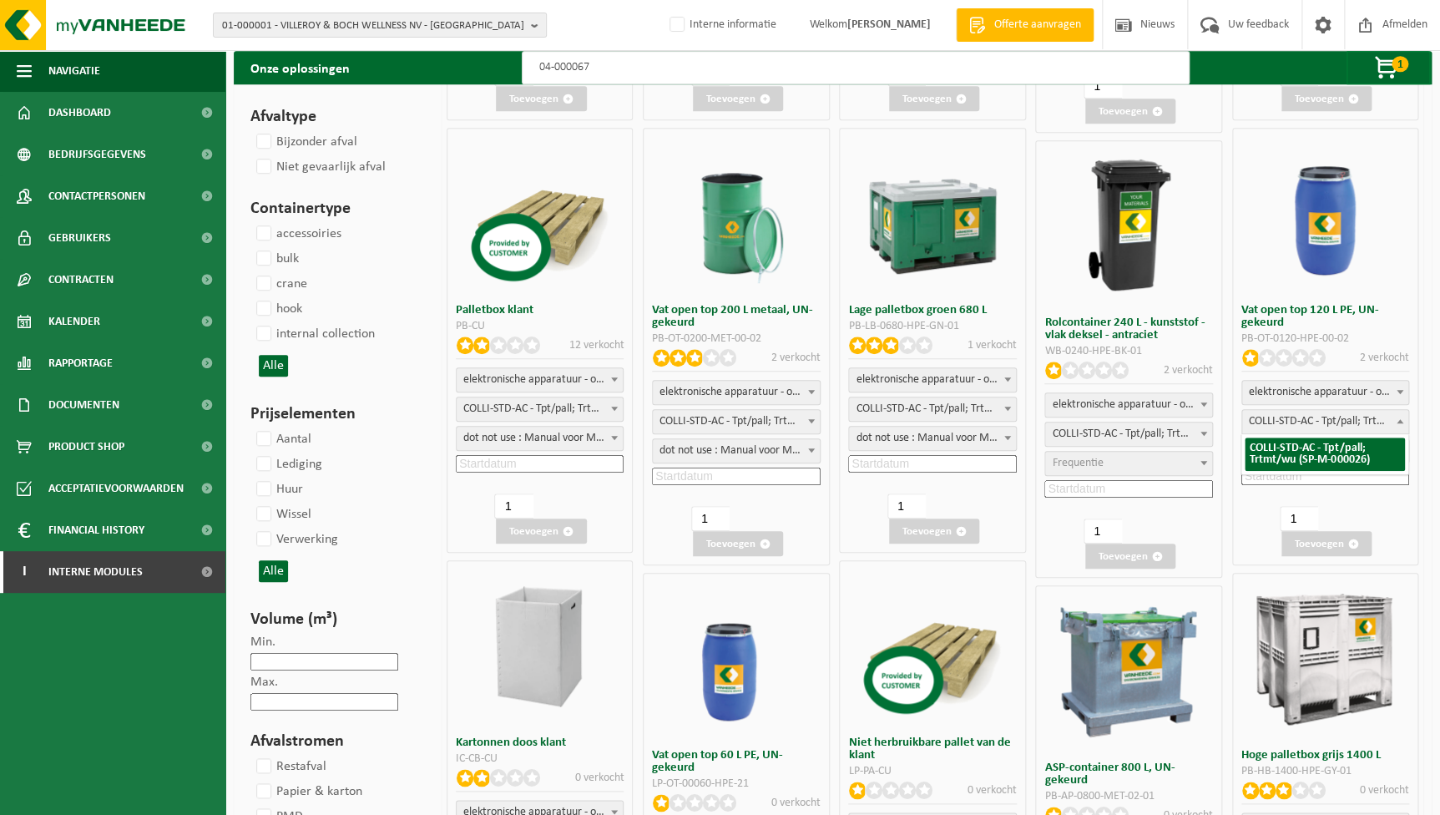
click at [1325, 421] on span "COLLI-STD-AC - Tpt/pall; Trtmt/wu (SP-M-000026)" at bounding box center [1325, 421] width 166 height 23
select select "25"
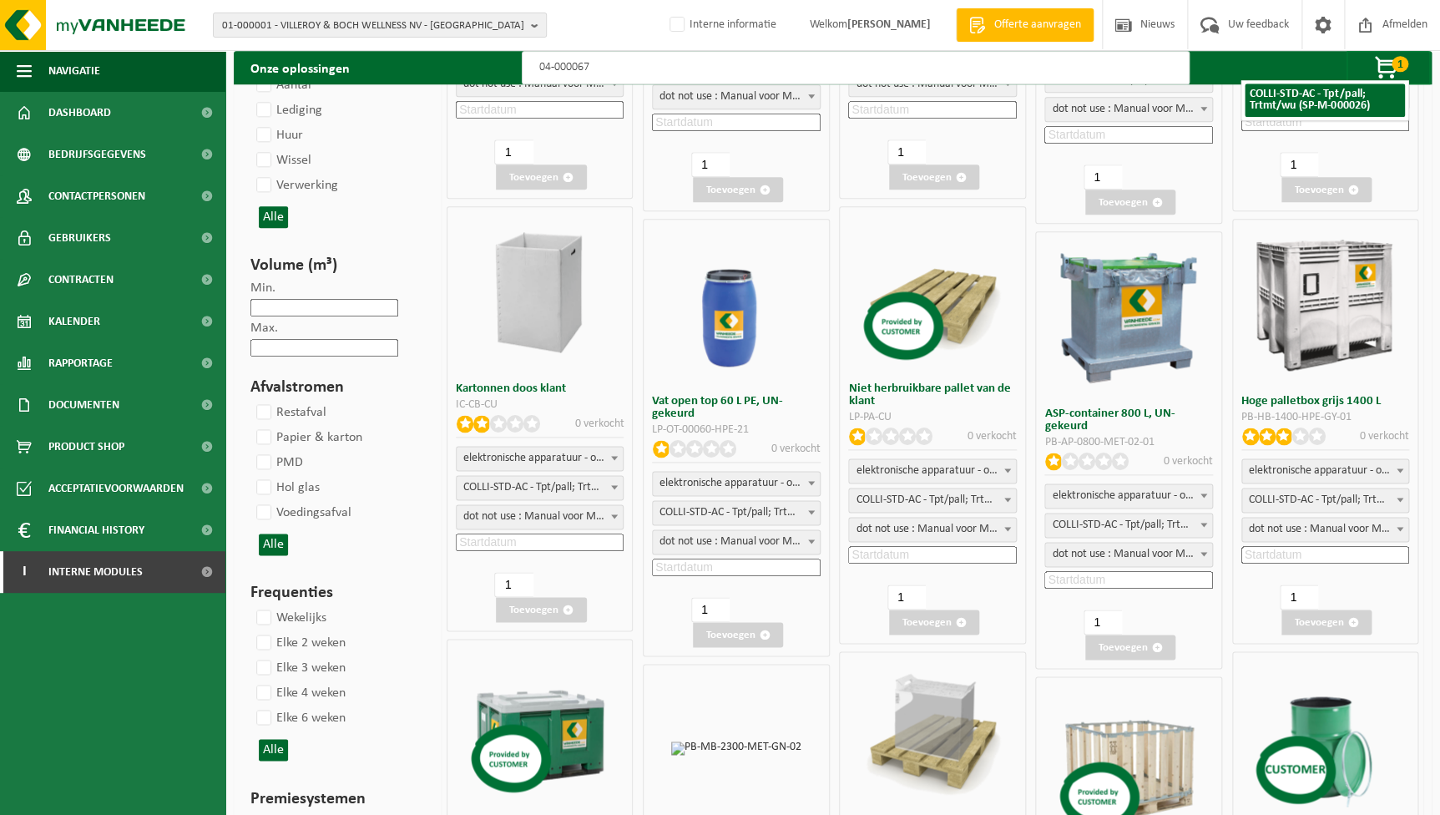
scroll to position [835, 0]
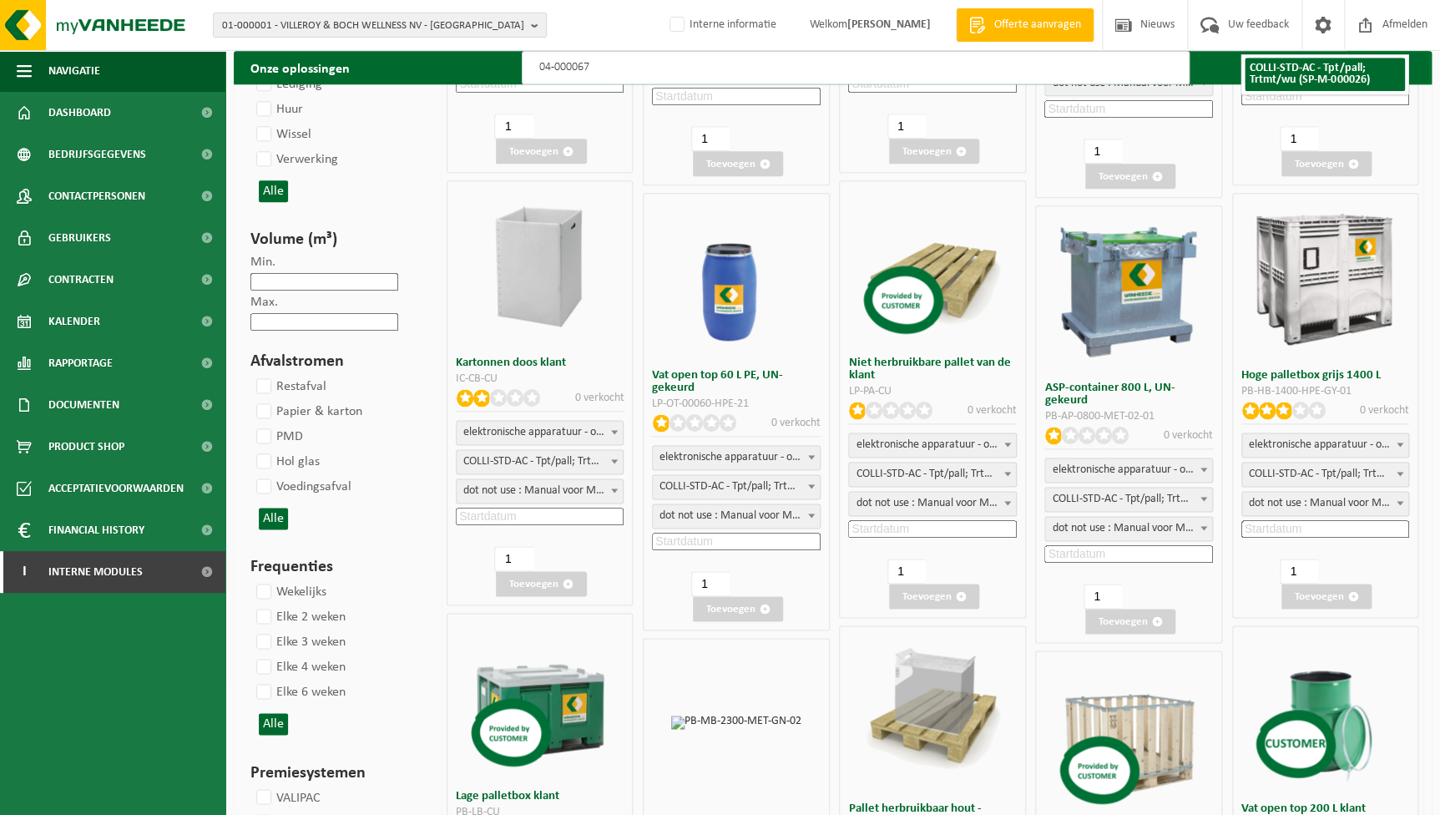
click at [534, 454] on span "COLLI-STD-AC - Tpt/pall; Trtmt/wu (SP-M-000026)" at bounding box center [540, 461] width 166 height 23
select select "25"
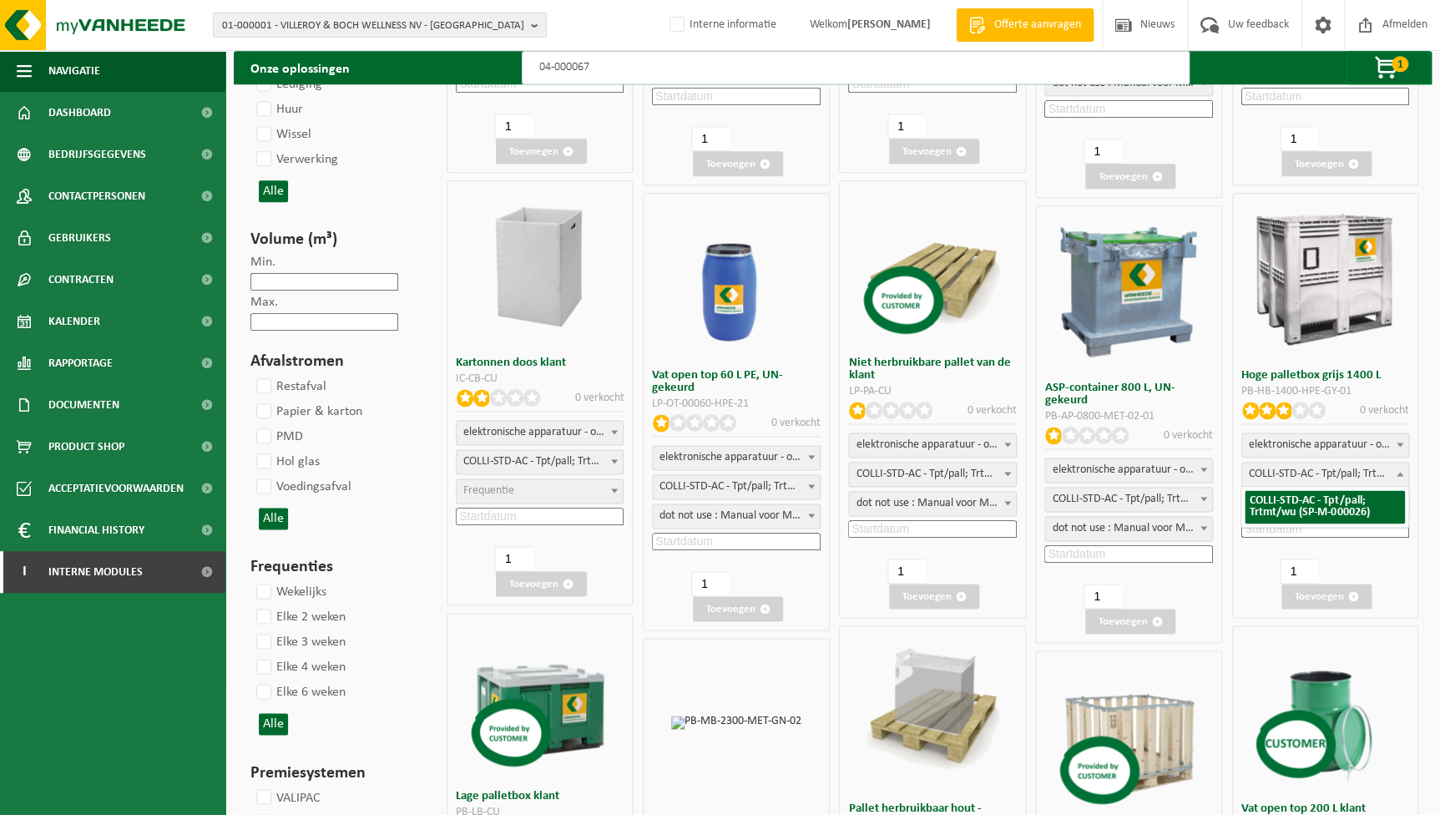
click at [1308, 482] on span "COLLI-STD-AC - Tpt/pall; Trtmt/wu (SP-M-000026)" at bounding box center [1325, 473] width 166 height 23
select select "25"
click at [1177, 487] on span "COLLI-STD-AC - Tpt/pall; Trtmt/wu (SP-M-000026)" at bounding box center [1128, 499] width 168 height 25
select select "25"
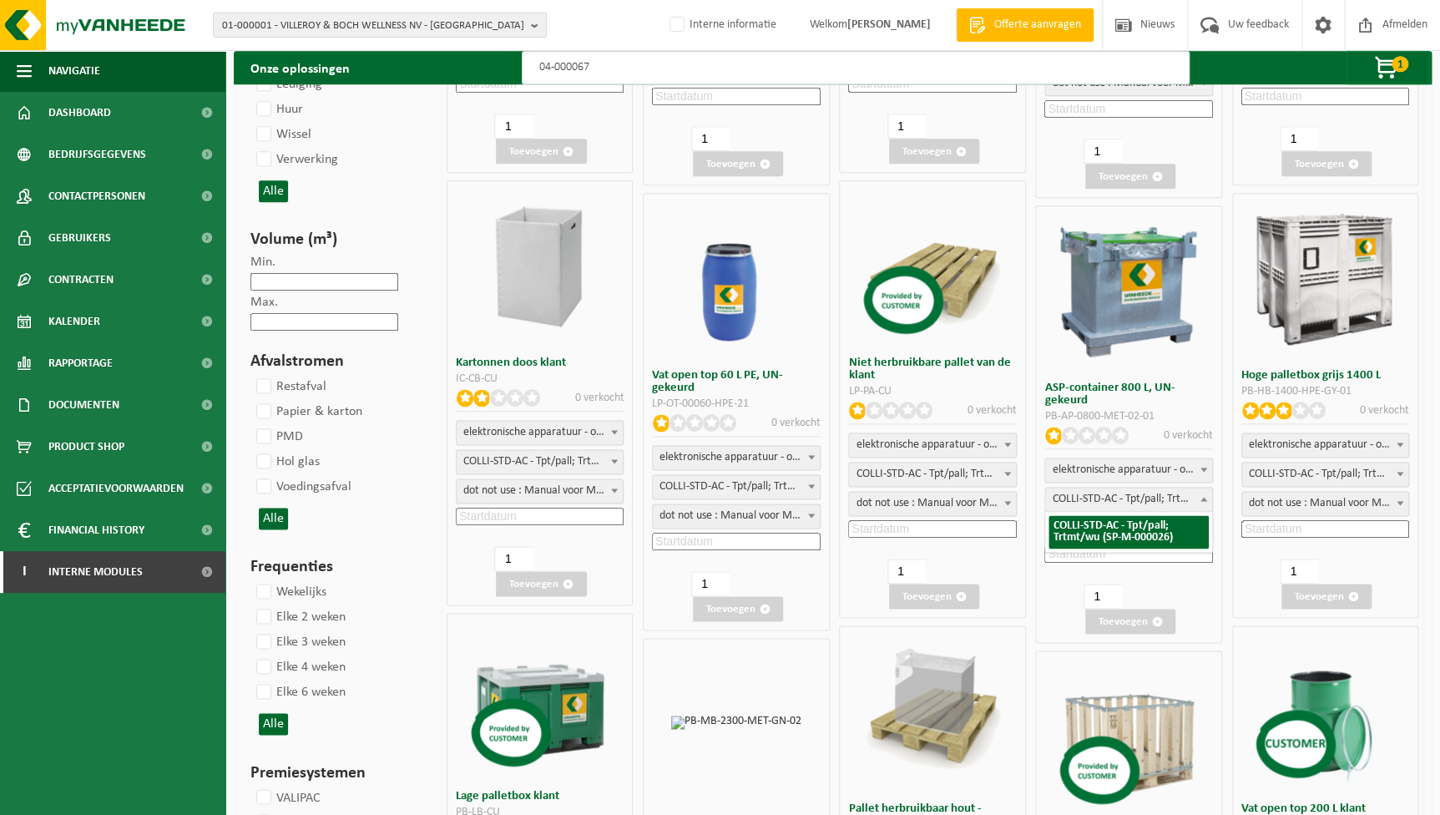
select select "25"
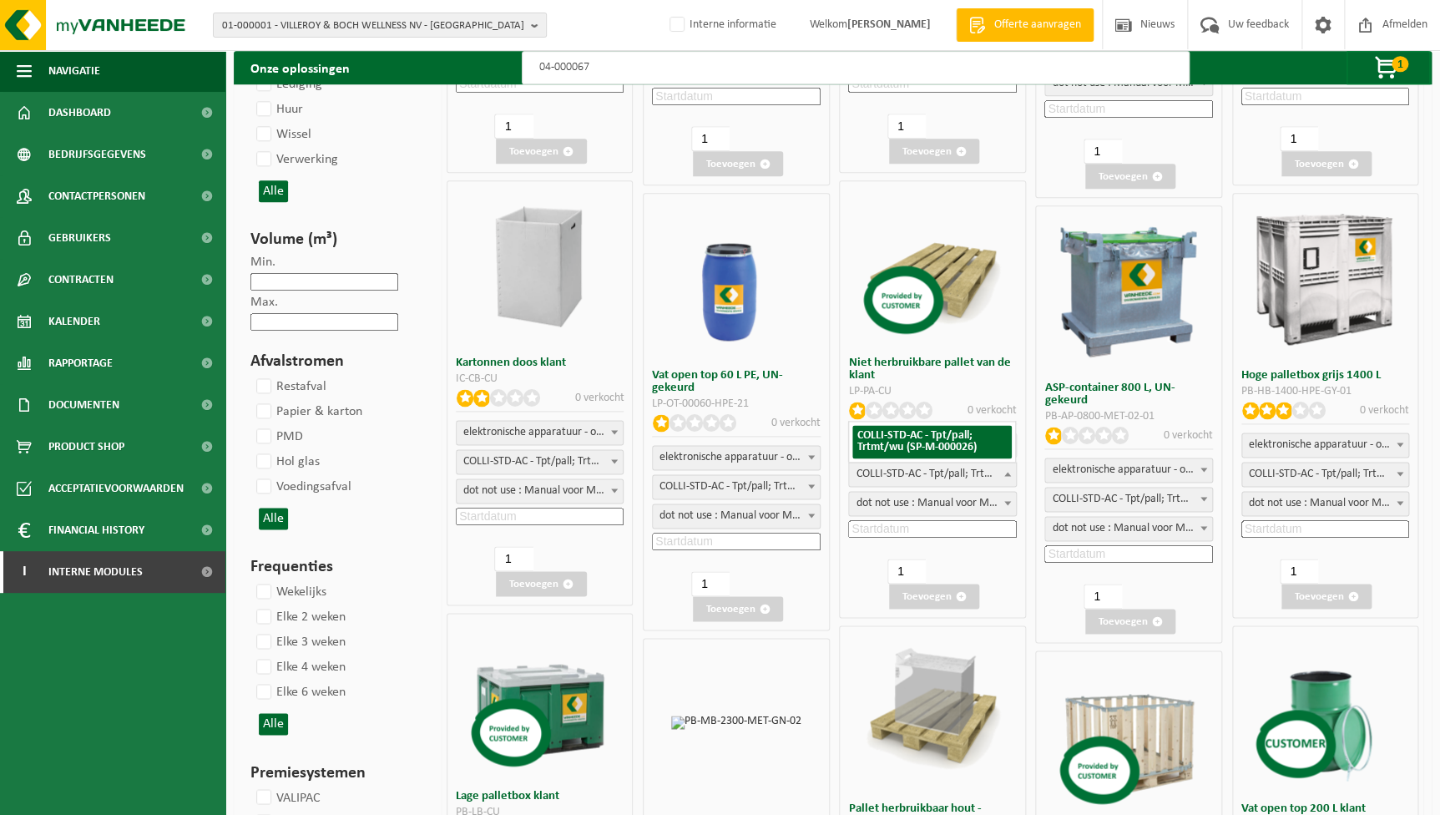
click at [927, 467] on span "COLLI-STD-AC - Tpt/pall; Trtmt/wu (SP-M-000026)" at bounding box center [932, 473] width 166 height 23
click at [775, 477] on span "COLLI-STD-AC - Tpt/pall; Trtmt/wu (SP-M-000026)" at bounding box center [736, 486] width 166 height 23
select select "25"
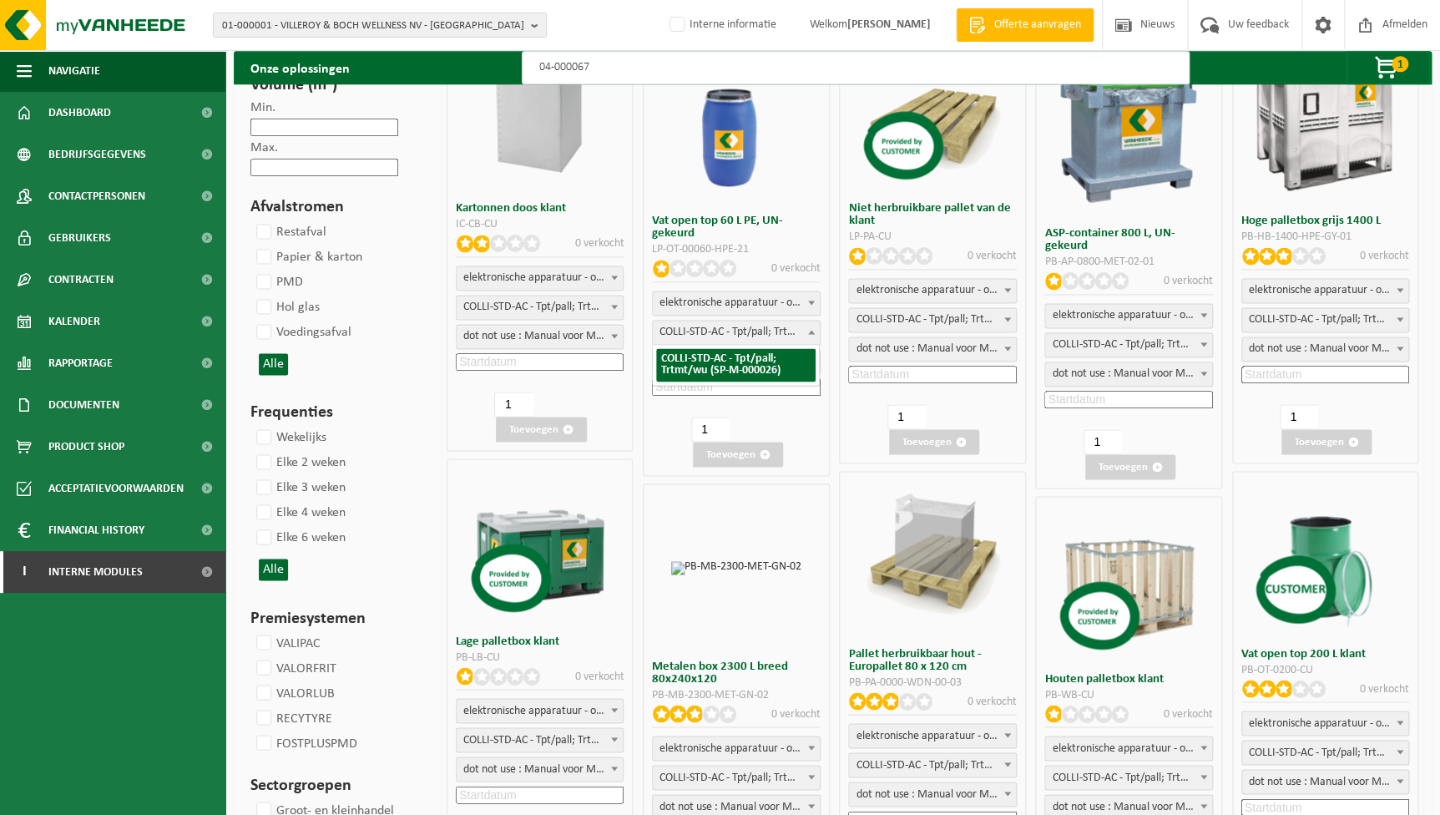
scroll to position [986, 0]
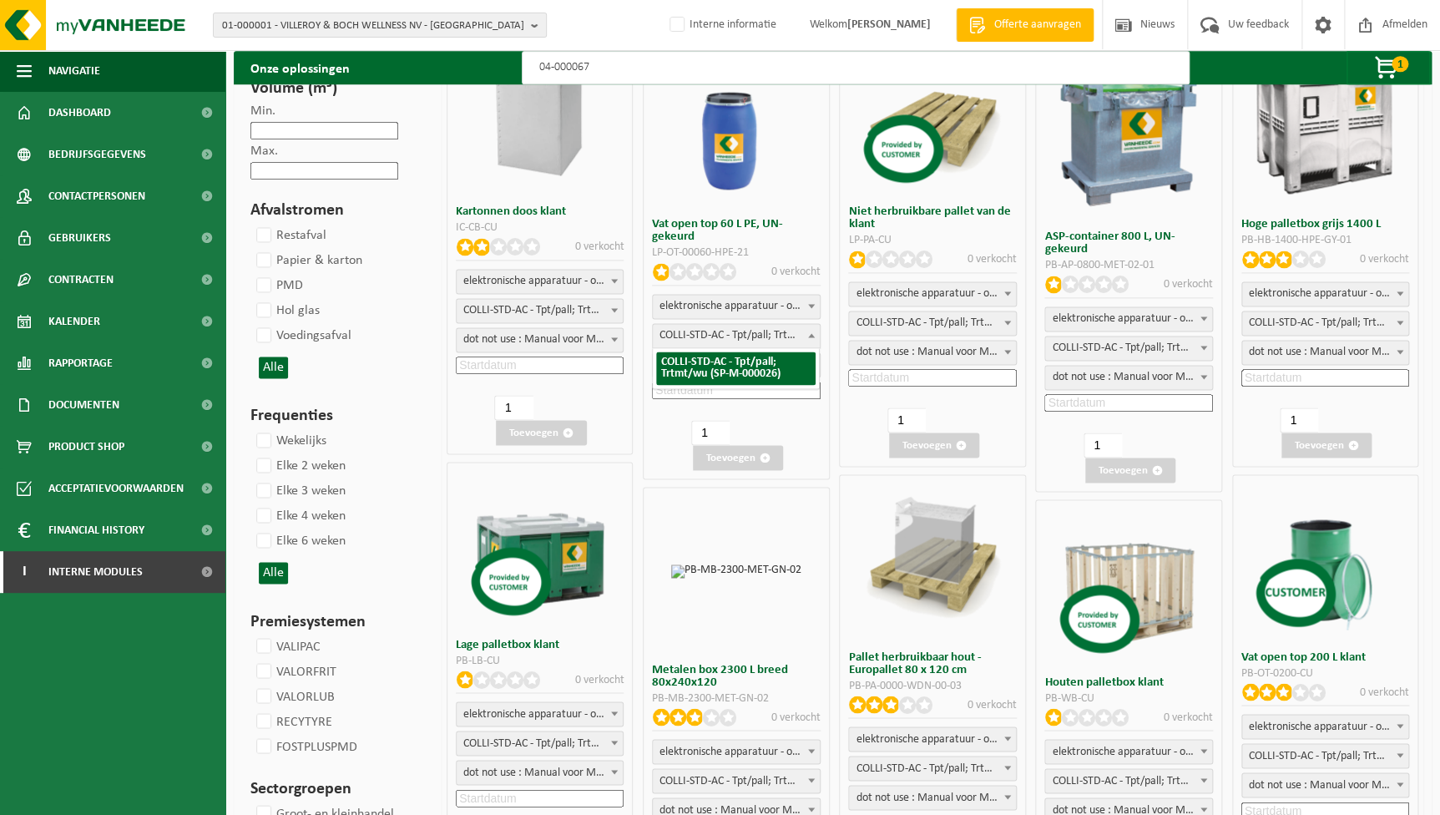
click at [574, 731] on span "COLLI-STD-AC - Tpt/pall; Trtmt/wu (SP-M-000026)" at bounding box center [540, 742] width 166 height 23
select select "25"
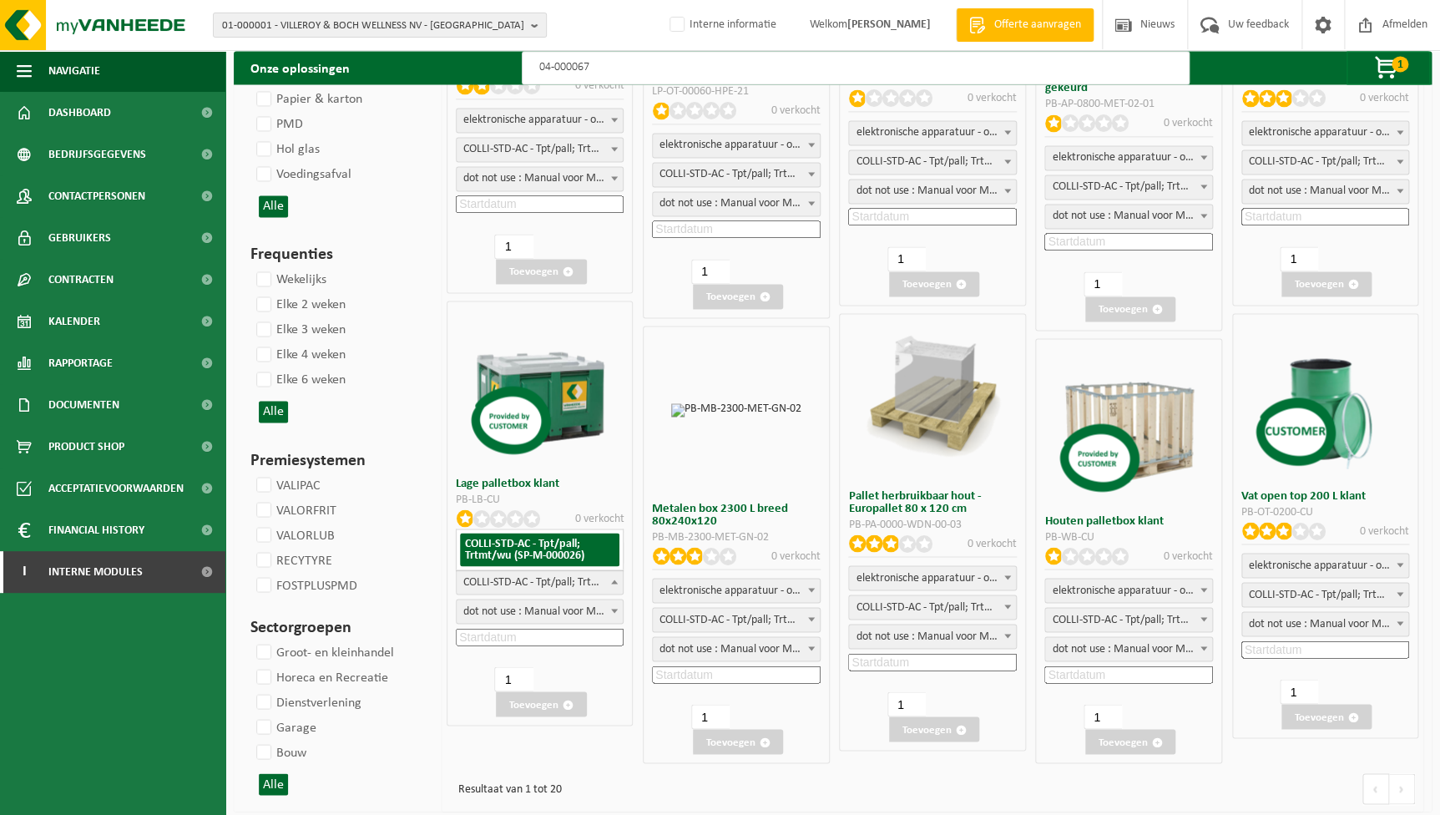
scroll to position [1151, 0]
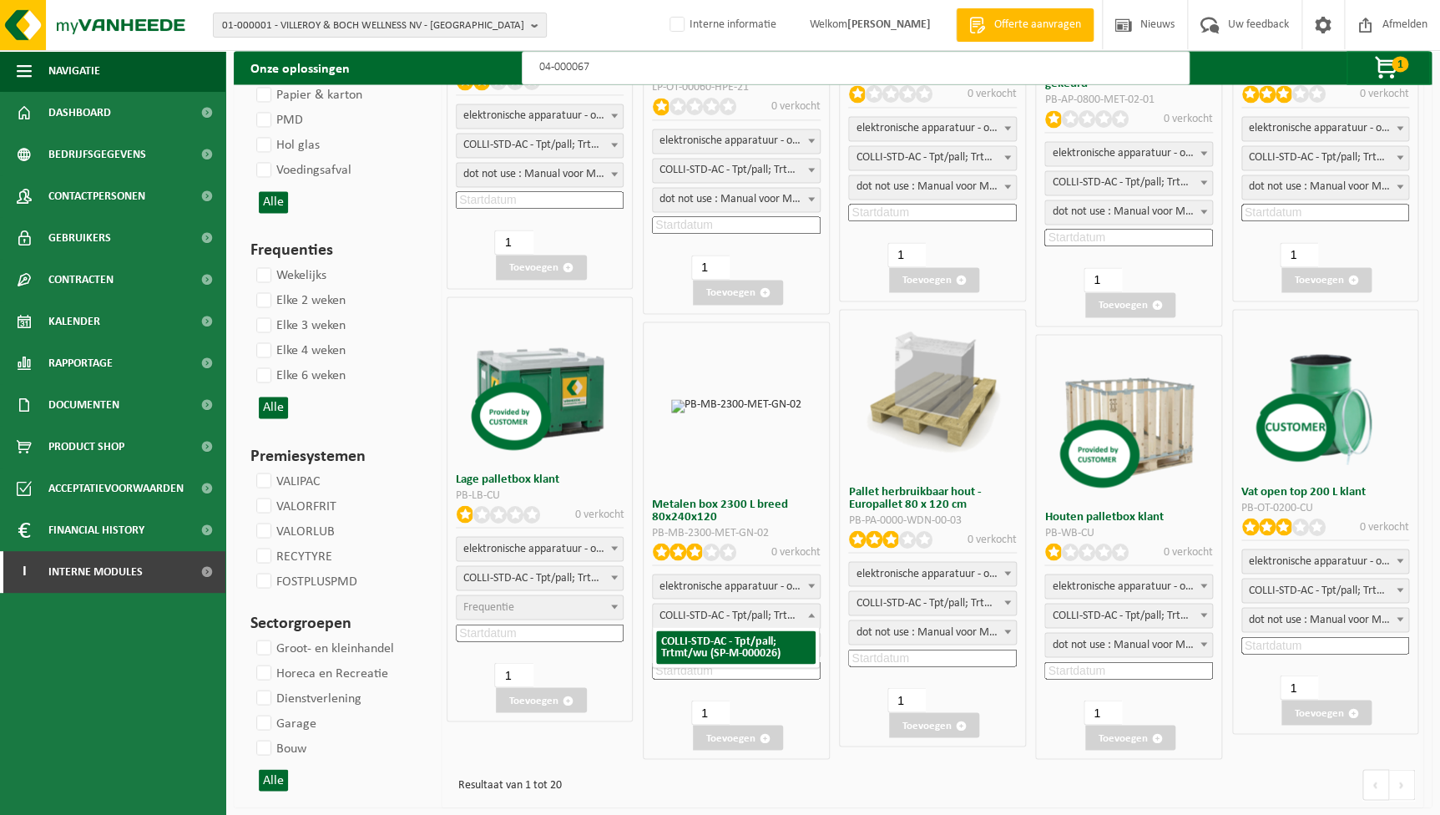
click at [784, 613] on span "COLLI-STD-AC - Tpt/pall; Trtmt/wu (SP-M-000026)" at bounding box center [736, 614] width 166 height 23
select select "25"
click at [930, 606] on span "COLLI-STD-AC - Tpt/pall; Trtmt/wu (SP-M-000026)" at bounding box center [932, 602] width 166 height 23
select select "25"
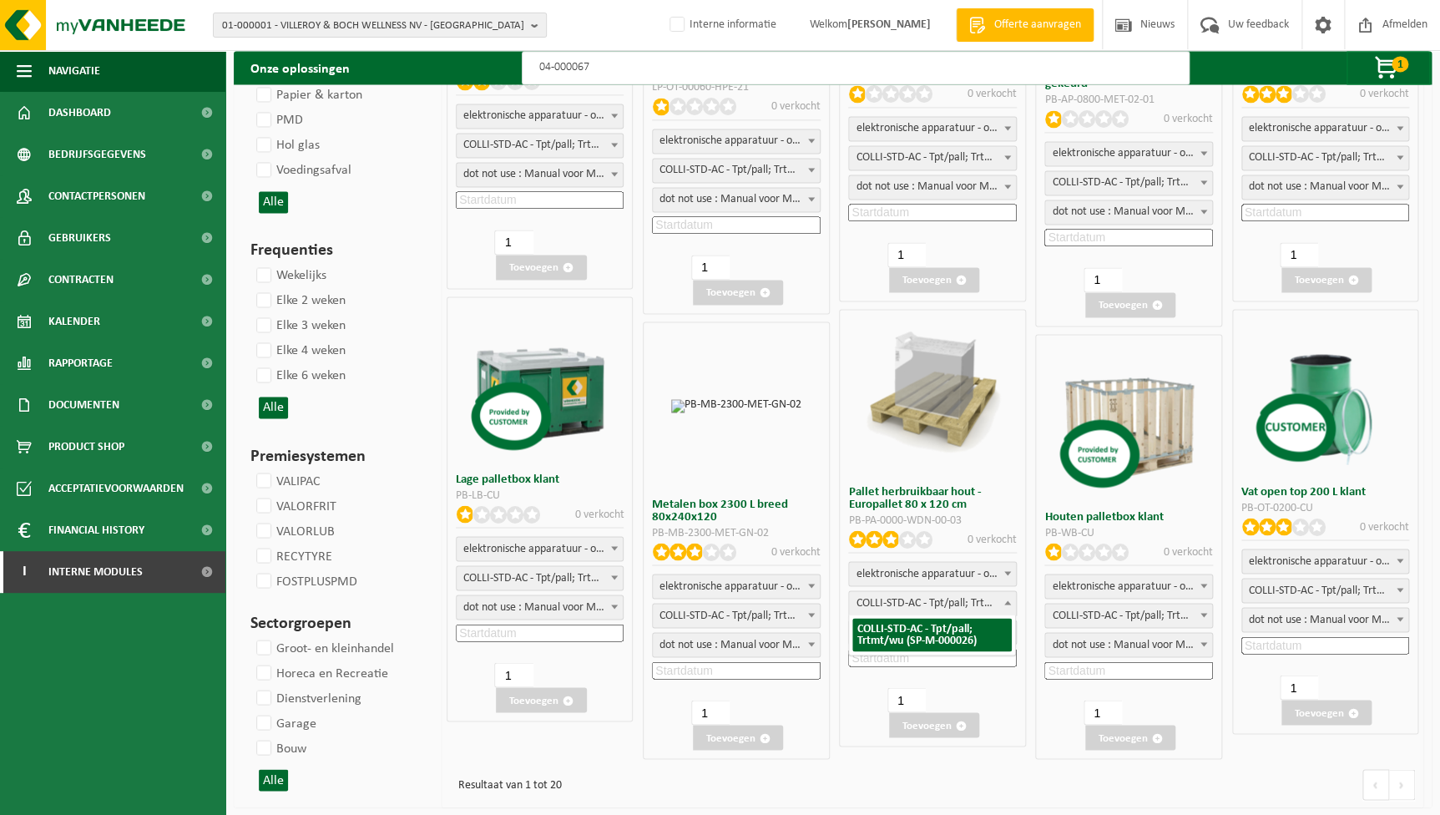
click at [1118, 615] on span "COLLI-STD-AC - Tpt/pall; Trtmt/wu (SP-M-000026)" at bounding box center [1128, 614] width 166 height 23
select select "25"
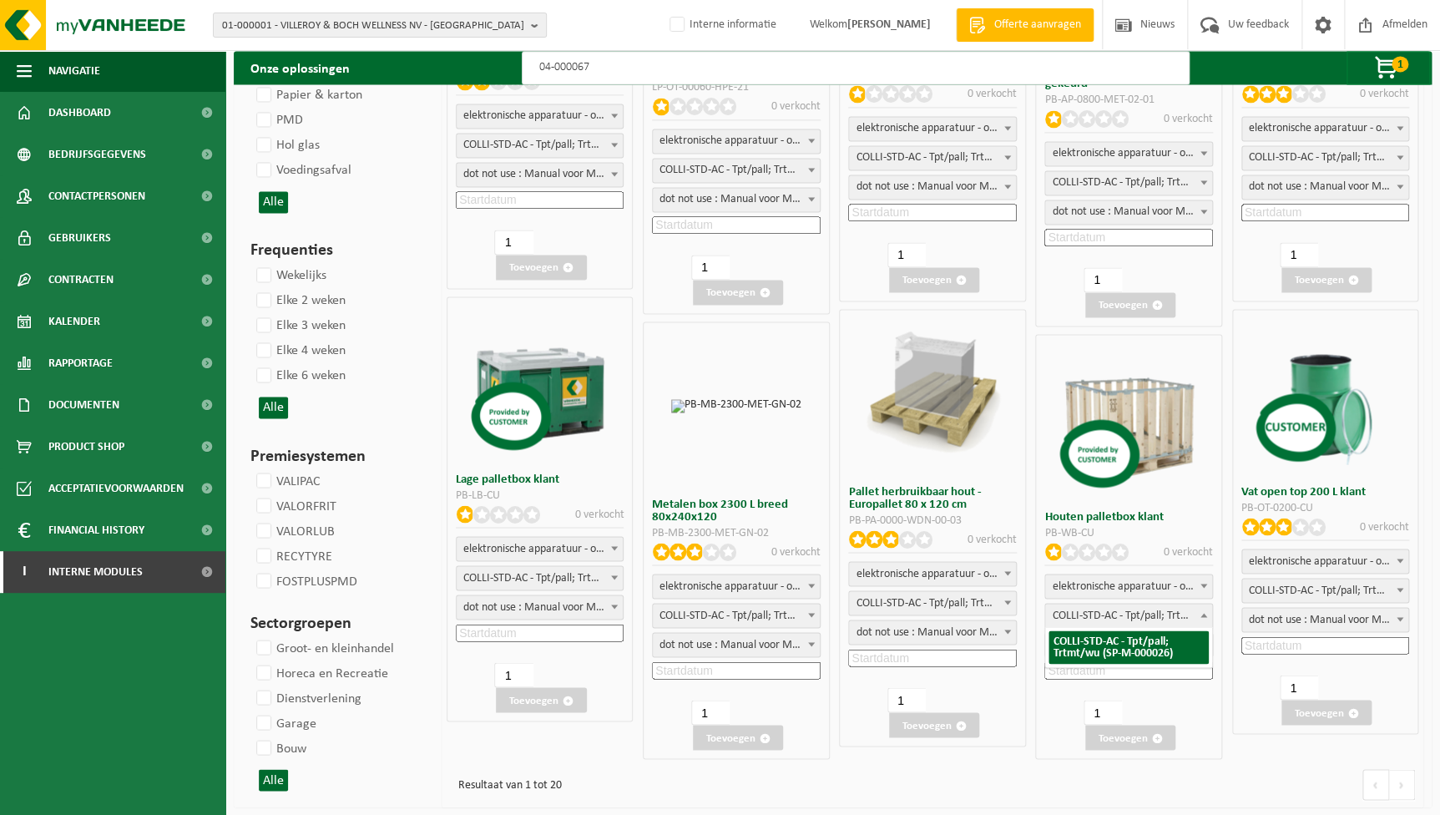
click at [1370, 583] on span "COLLI-STD-AC - Tpt/pall; Trtmt/wu (SP-M-000026)" at bounding box center [1325, 589] width 166 height 23
select select "25"
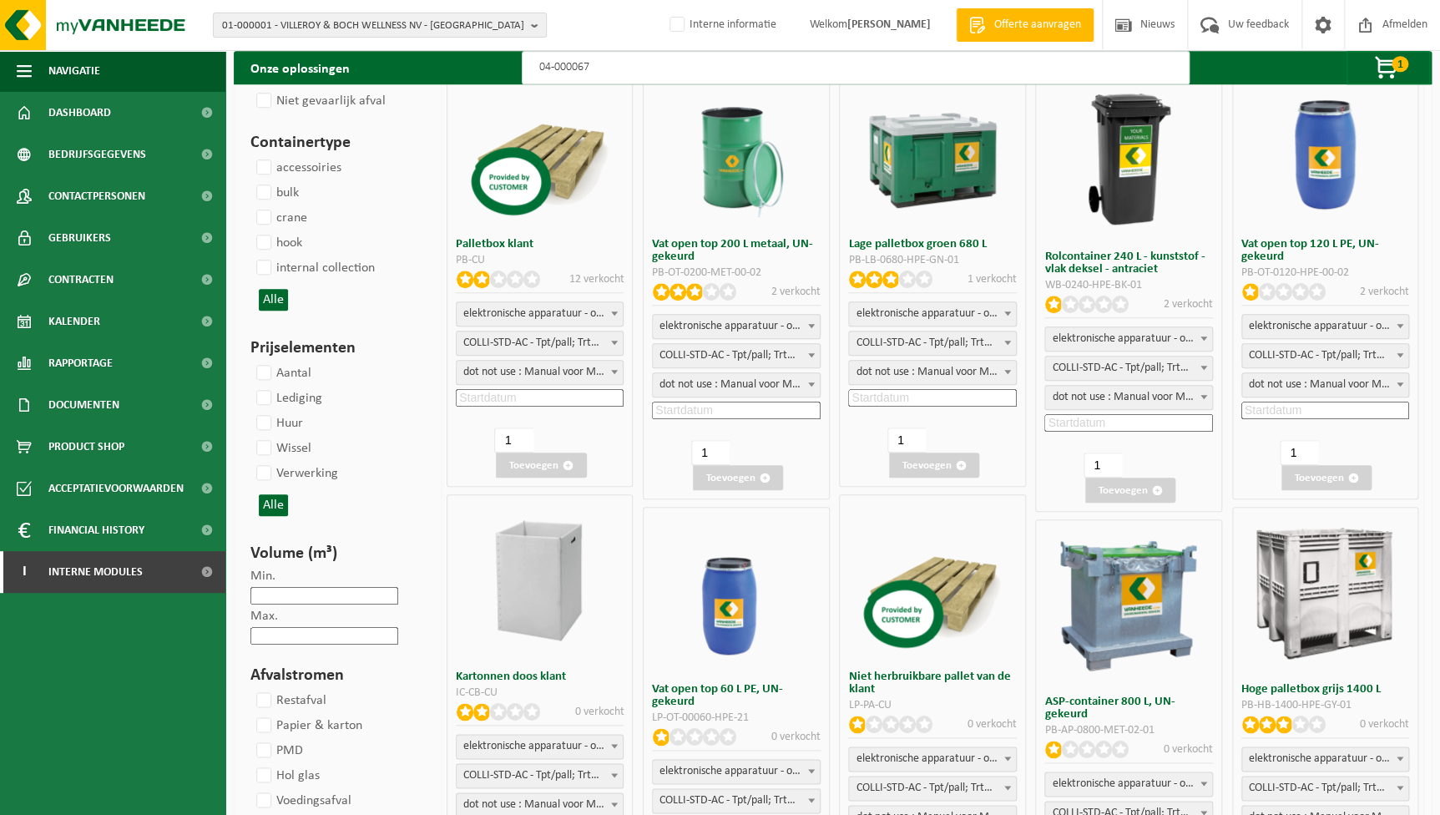
scroll to position [392, 0]
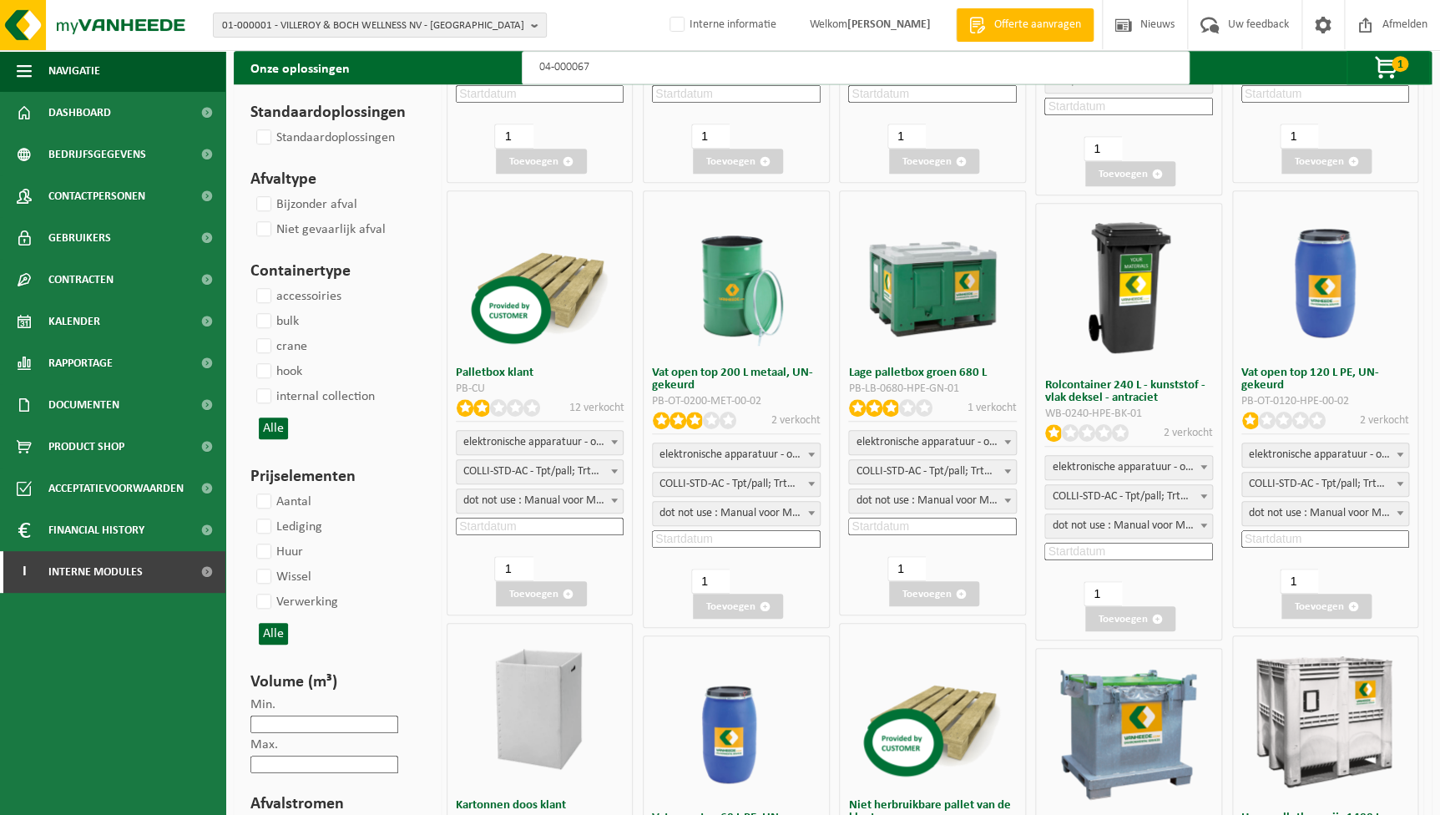
select select "25"
drag, startPoint x: 593, startPoint y: 75, endPoint x: 403, endPoint y: 50, distance: 191.9
click at [403, 51] on div "Onze oplossingen 04-000067 1 Medisch vat 50 L-geel-UN-gekeurd risicohoudend med…" at bounding box center [833, 67] width 1198 height 33
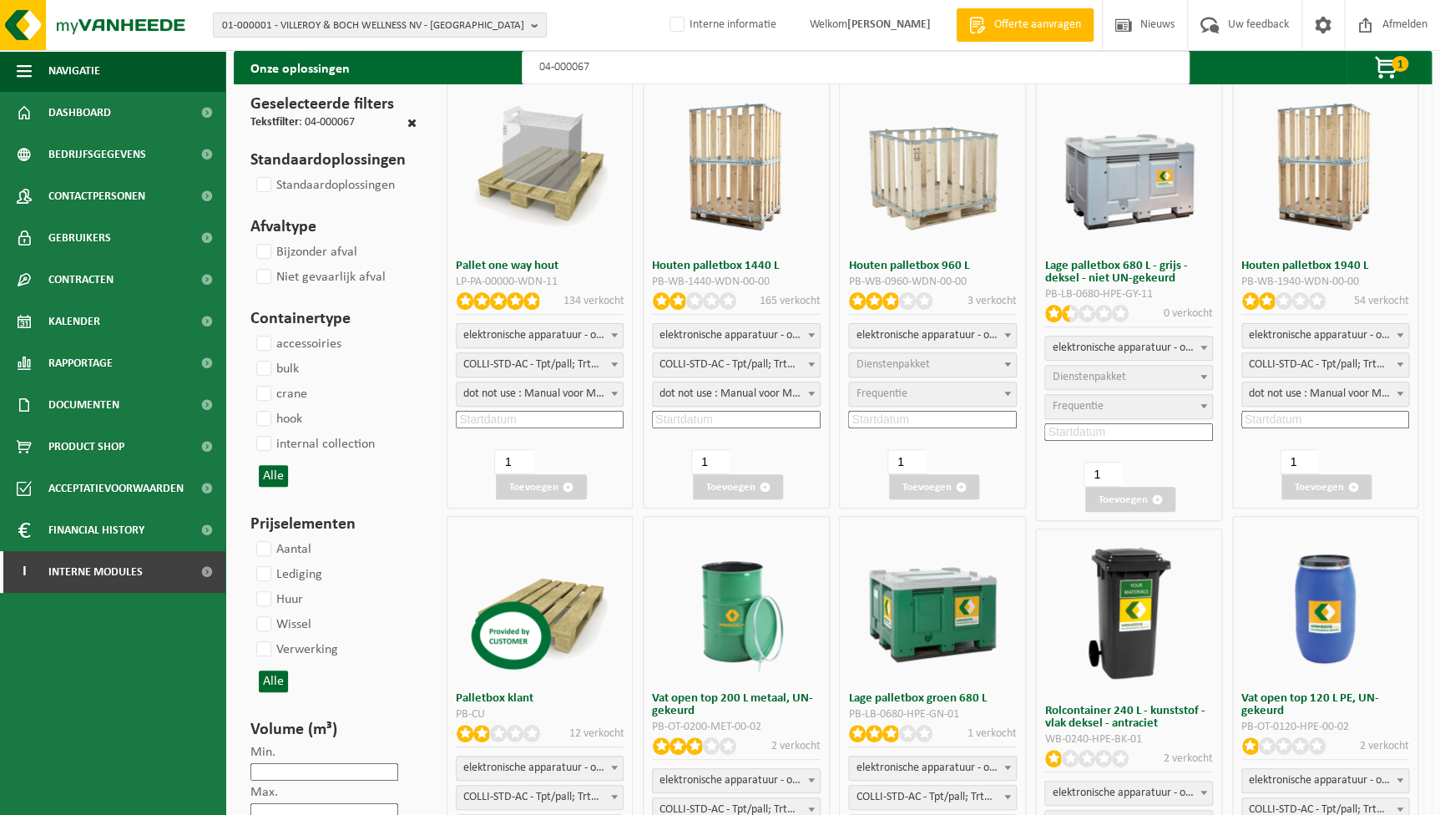
scroll to position [13, 0]
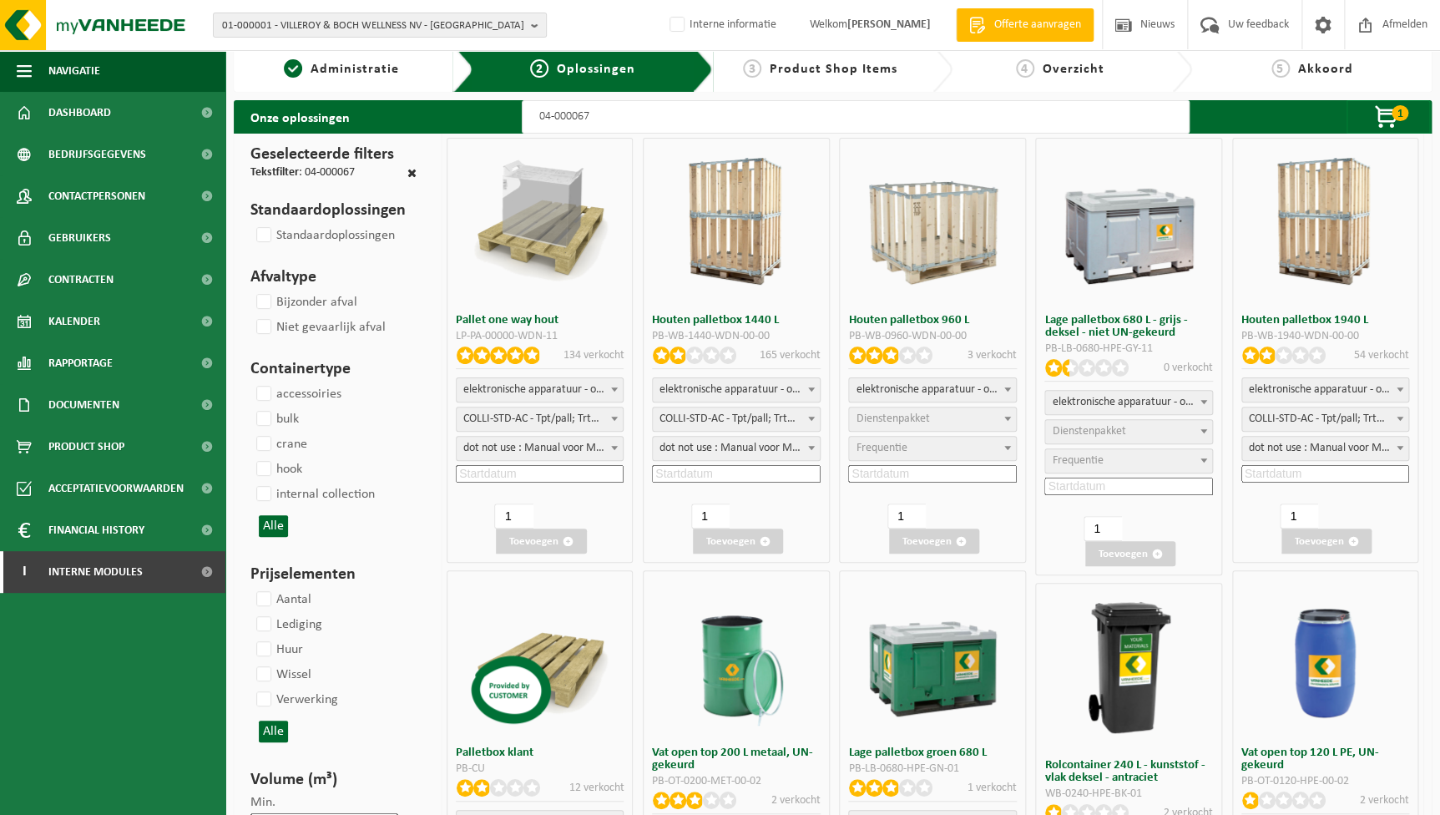
click at [940, 410] on span "Dienstenpakket" at bounding box center [932, 418] width 166 height 23
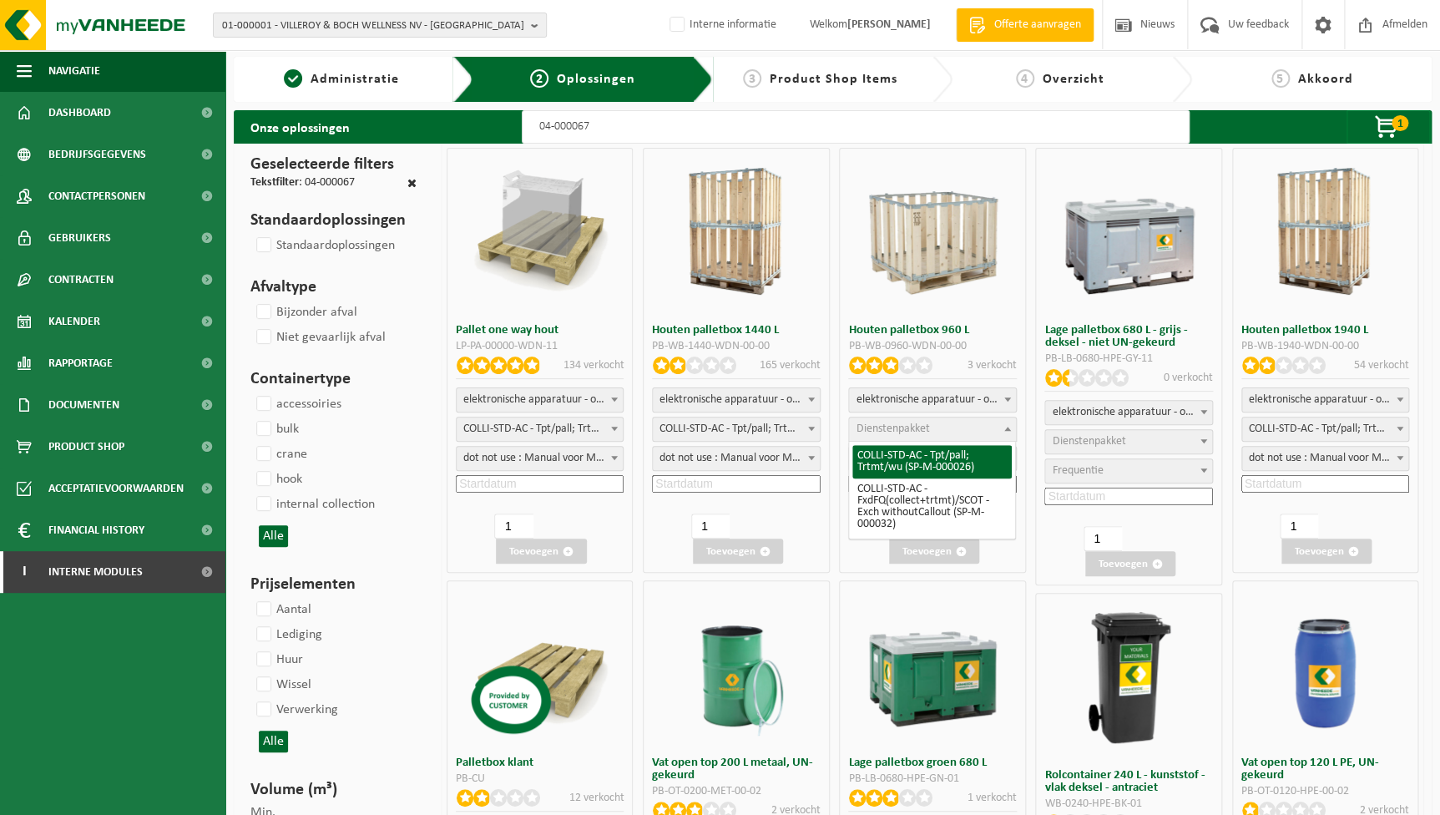
scroll to position [0, 0]
